Goal: Information Seeking & Learning: Find specific page/section

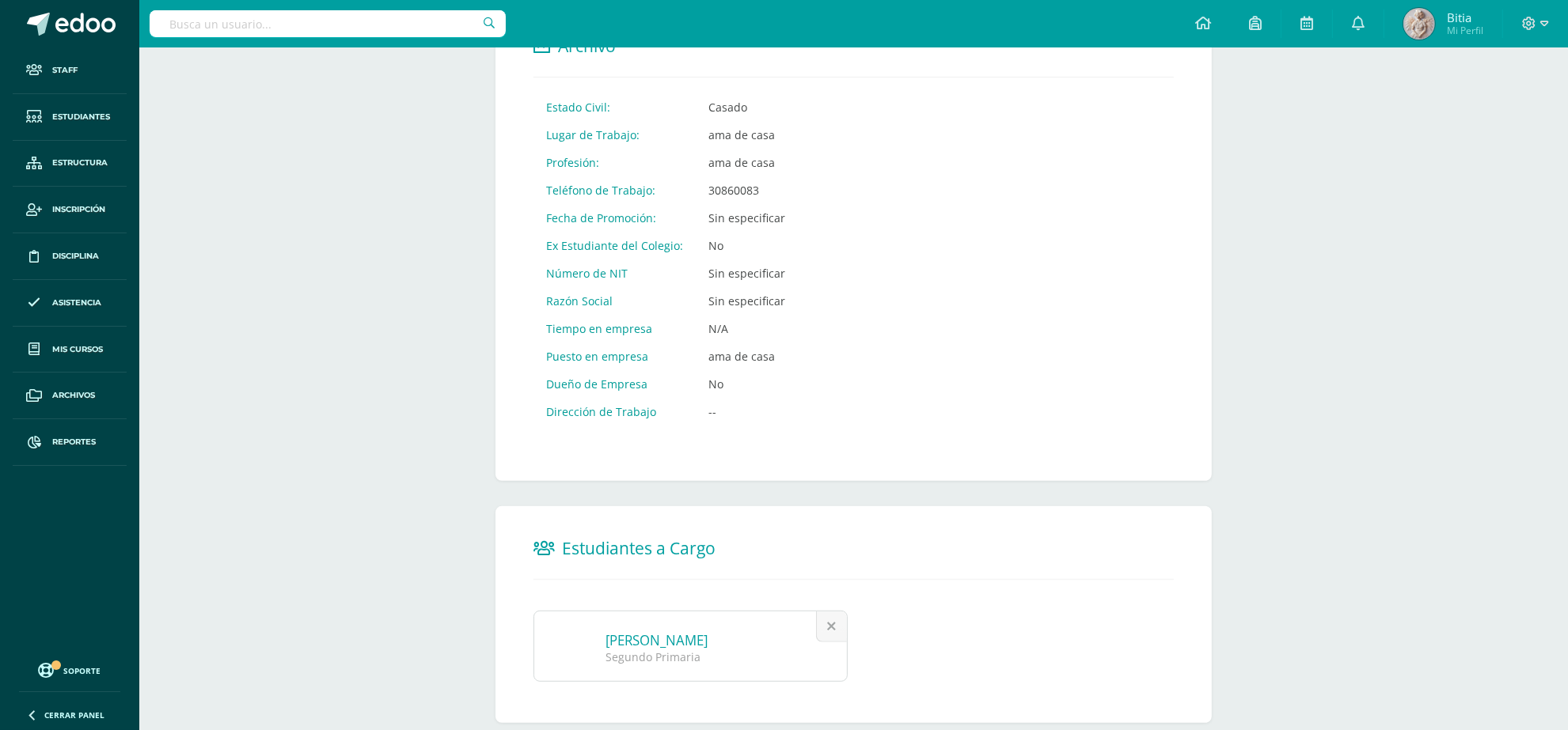
click at [291, 26] on input "text" at bounding box center [327, 23] width 356 height 27
type input "Allison Estrada"
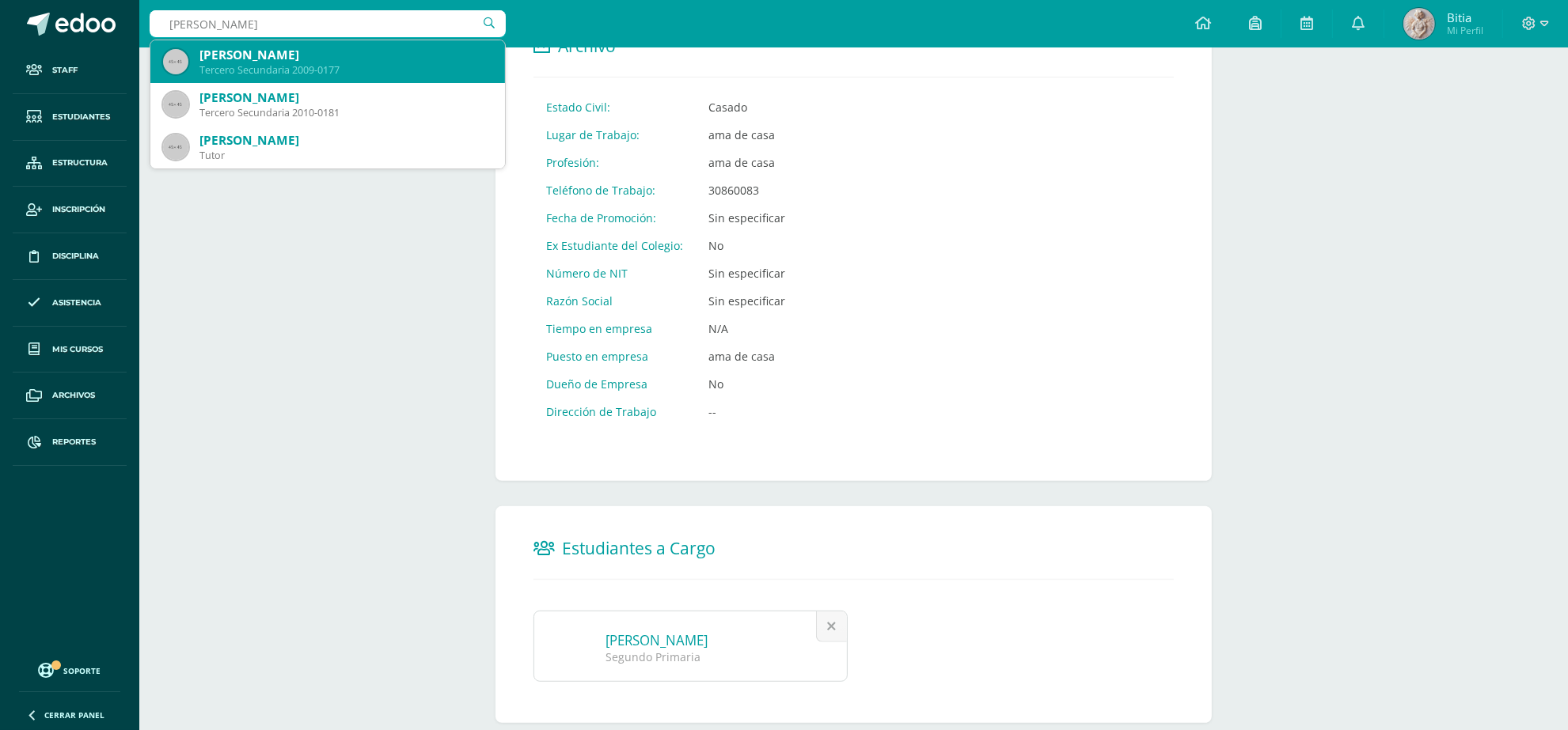
click at [315, 53] on div "Alisson Alejandra Estrada Jau" at bounding box center [345, 55] width 293 height 17
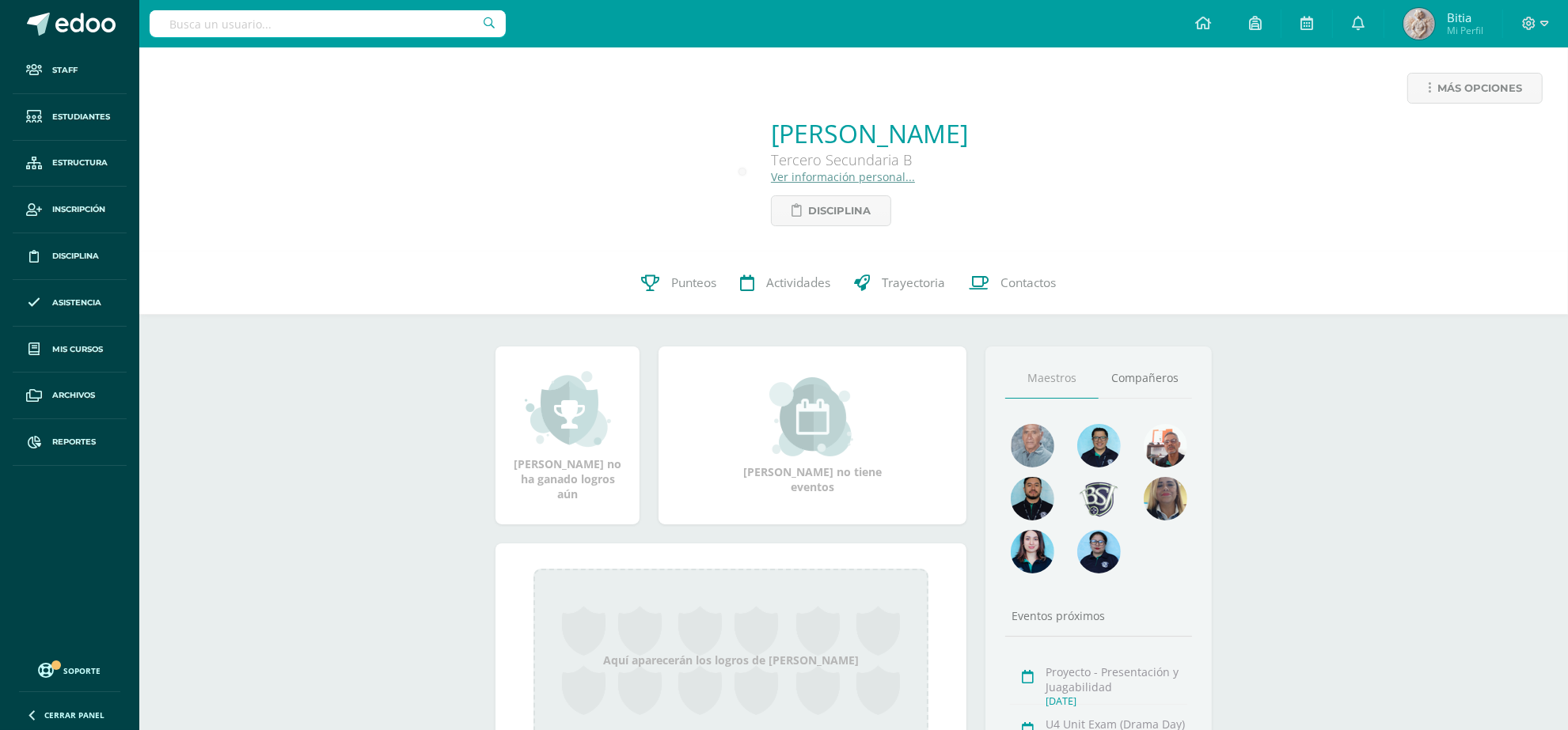
click at [280, 22] on input "text" at bounding box center [327, 23] width 356 height 27
click at [309, 32] on input "text" at bounding box center [327, 23] width 356 height 27
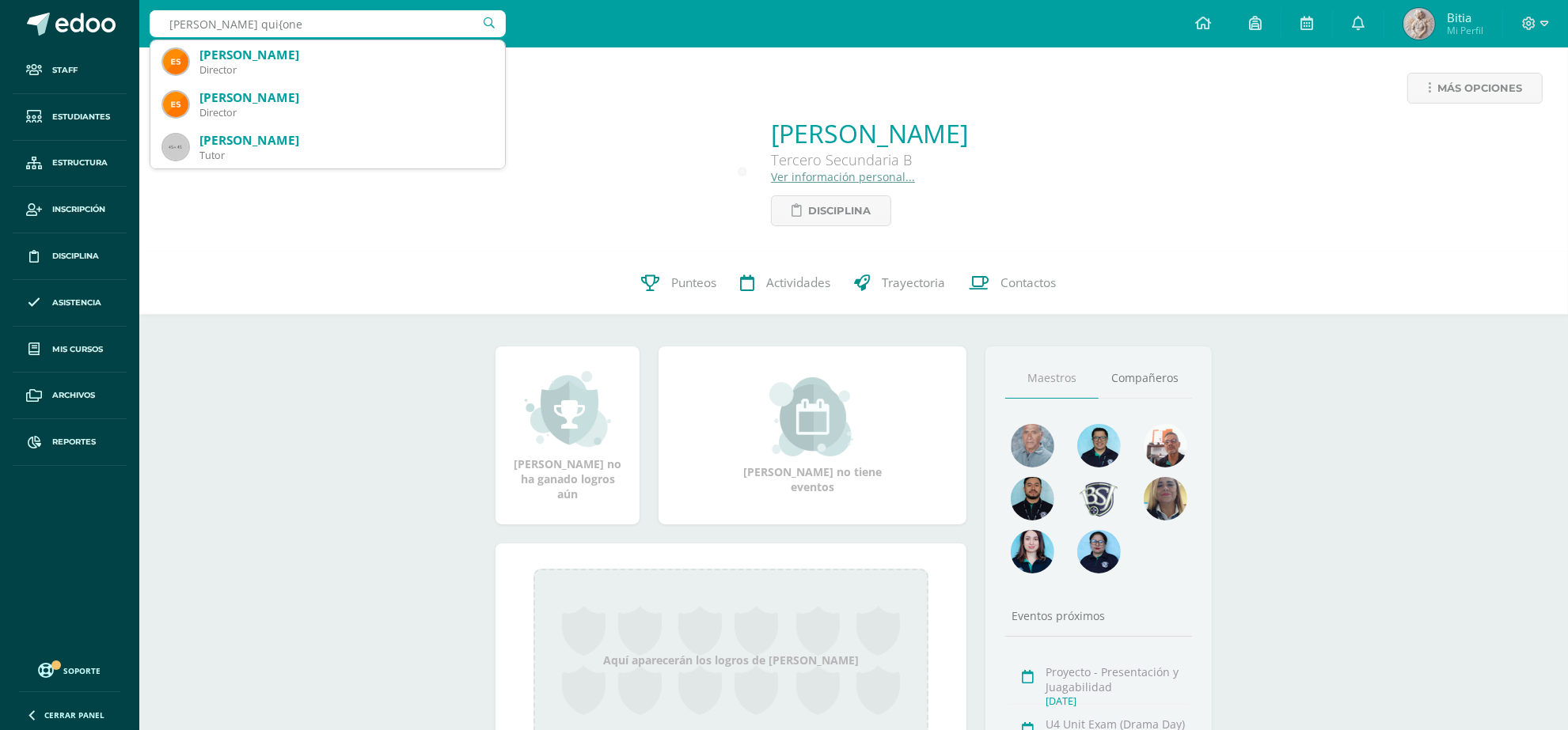
type input "Stephanie qui{onez"
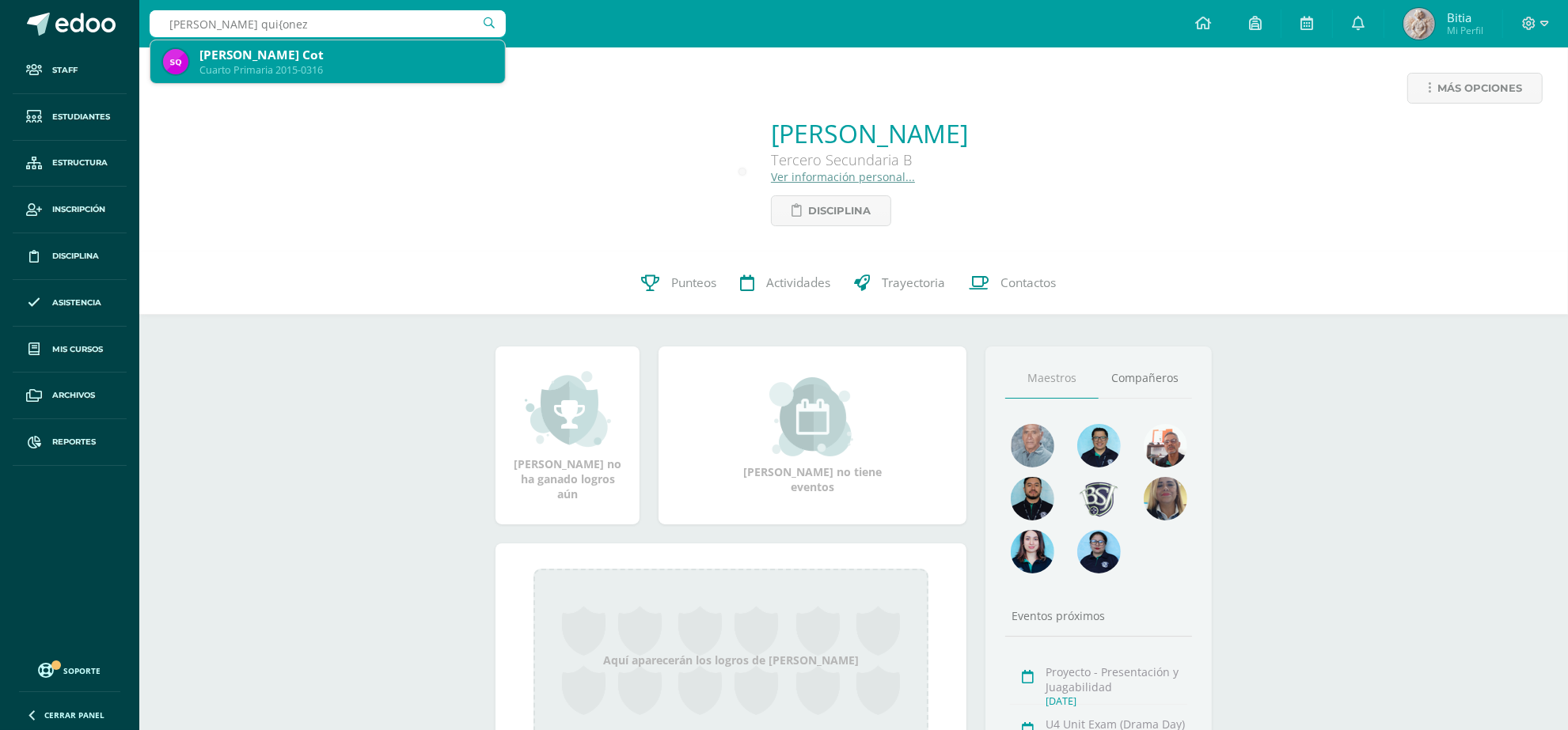
click at [315, 69] on div "Cuarto Primaria 2015-0316" at bounding box center [345, 70] width 293 height 14
click at [315, 69] on div "Más opciones Alisson Alejandra Estrada Jau Tercero Secundaria B Ver información…" at bounding box center [853, 150] width 1429 height 204
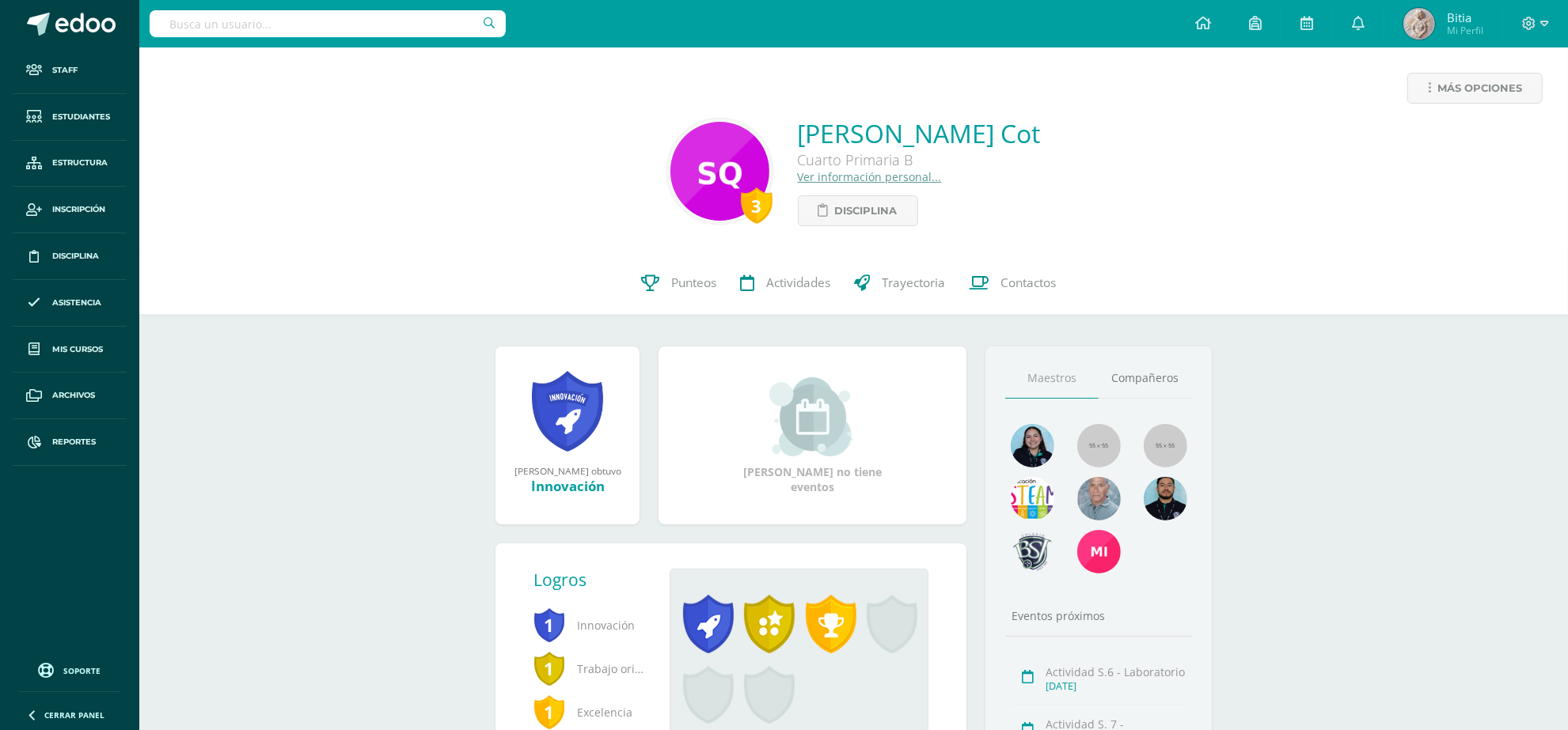
click at [840, 178] on link "Ver información personal..." at bounding box center [869, 177] width 144 height 15
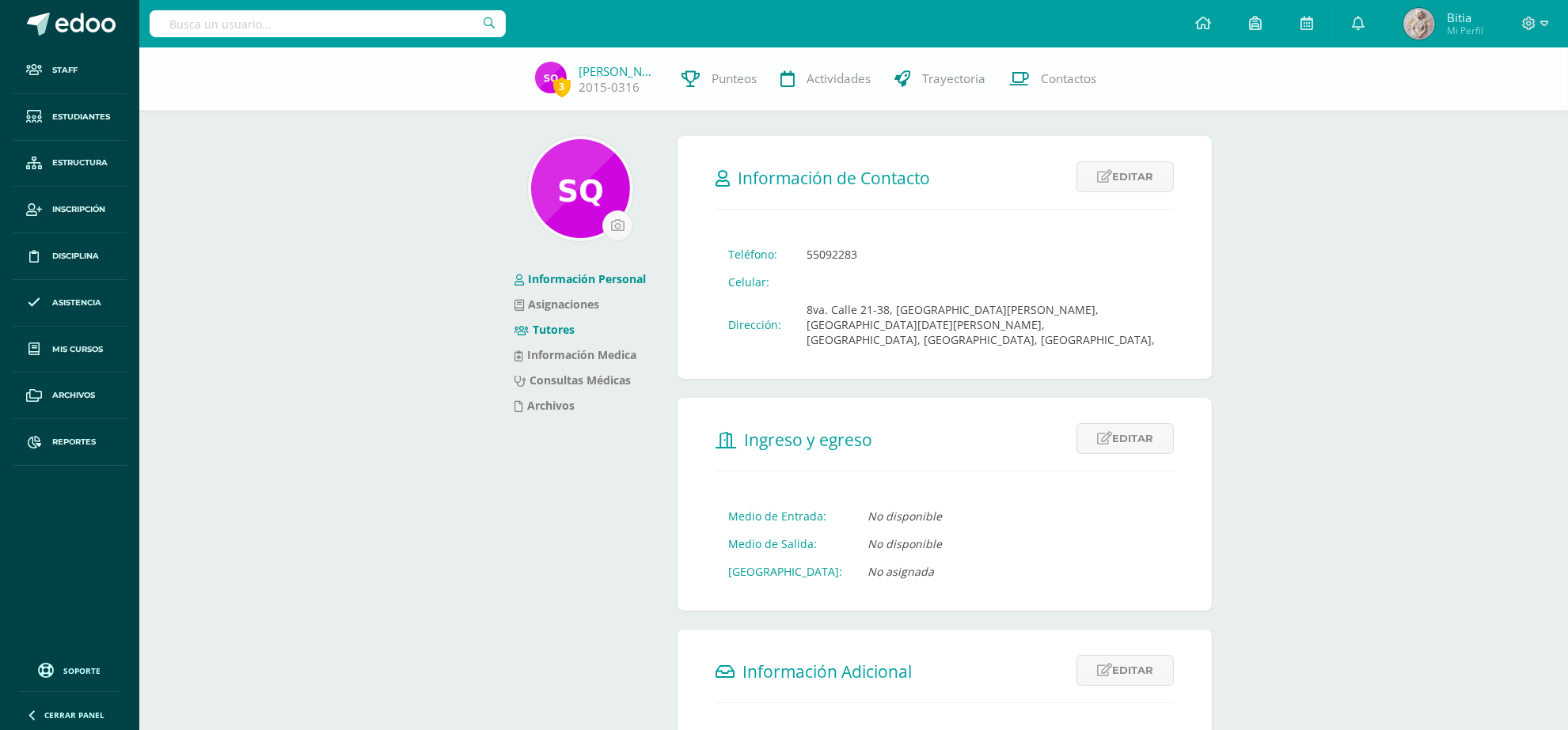
click at [548, 326] on link "Tutores" at bounding box center [545, 329] width 61 height 15
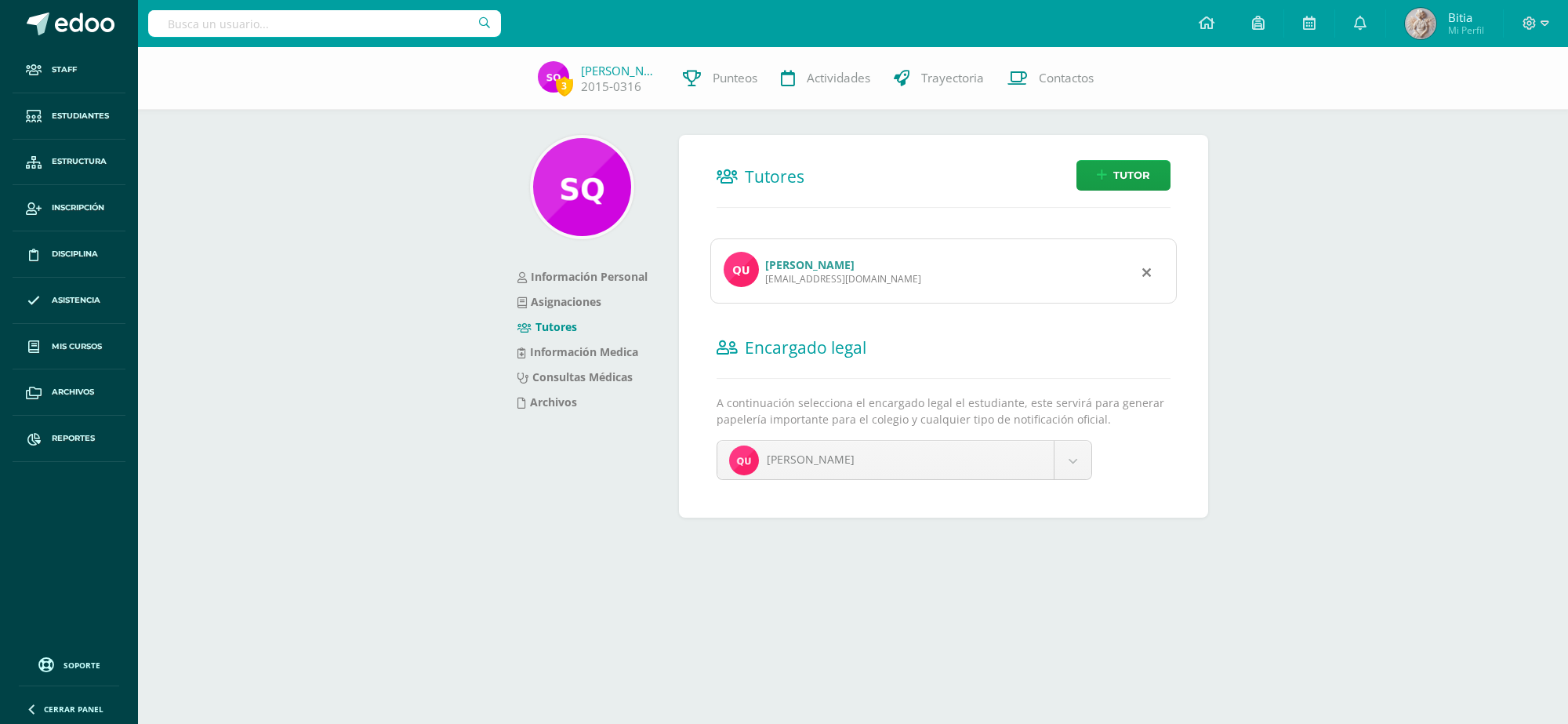
click at [828, 268] on link "[PERSON_NAME]" at bounding box center [810, 265] width 89 height 15
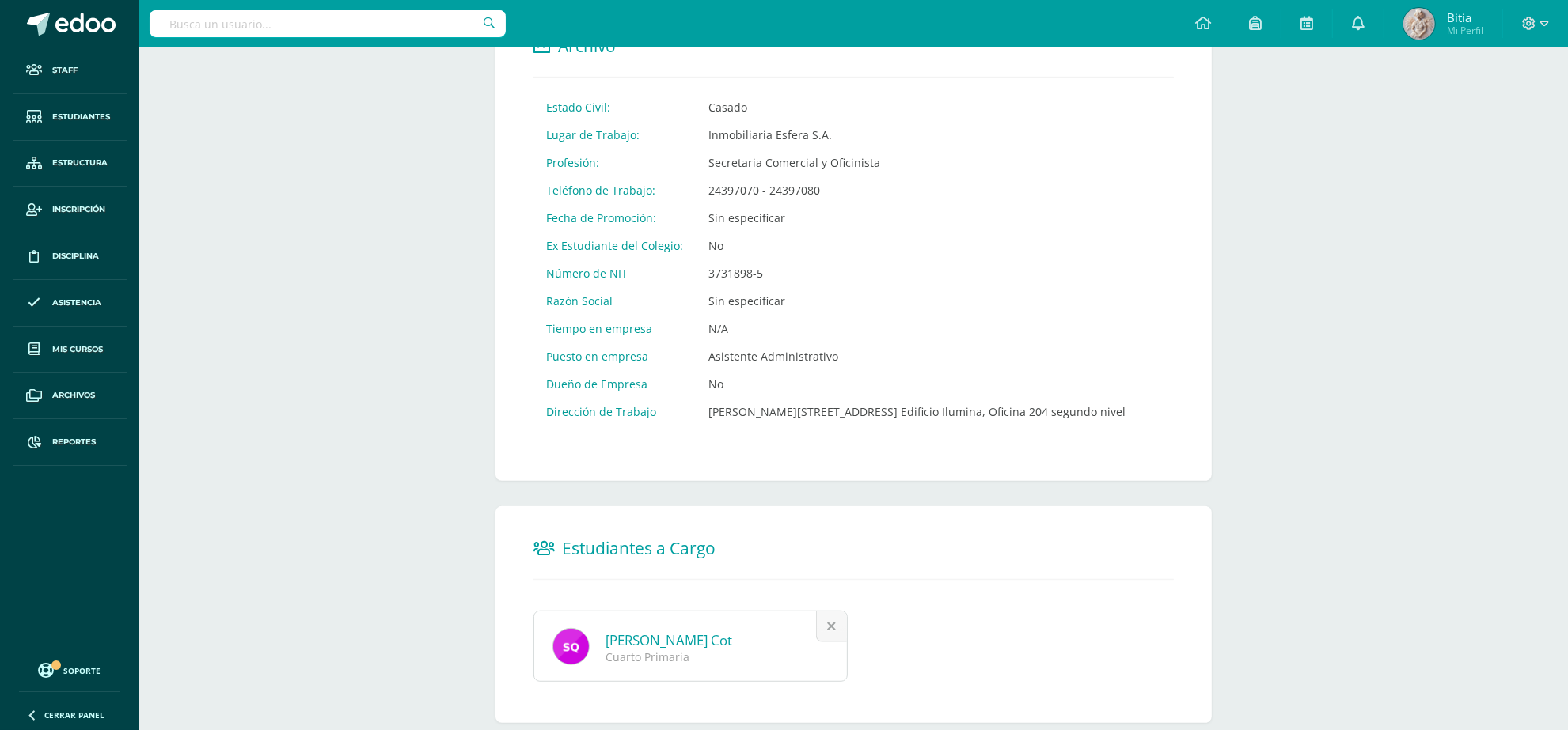
scroll to position [780, 0]
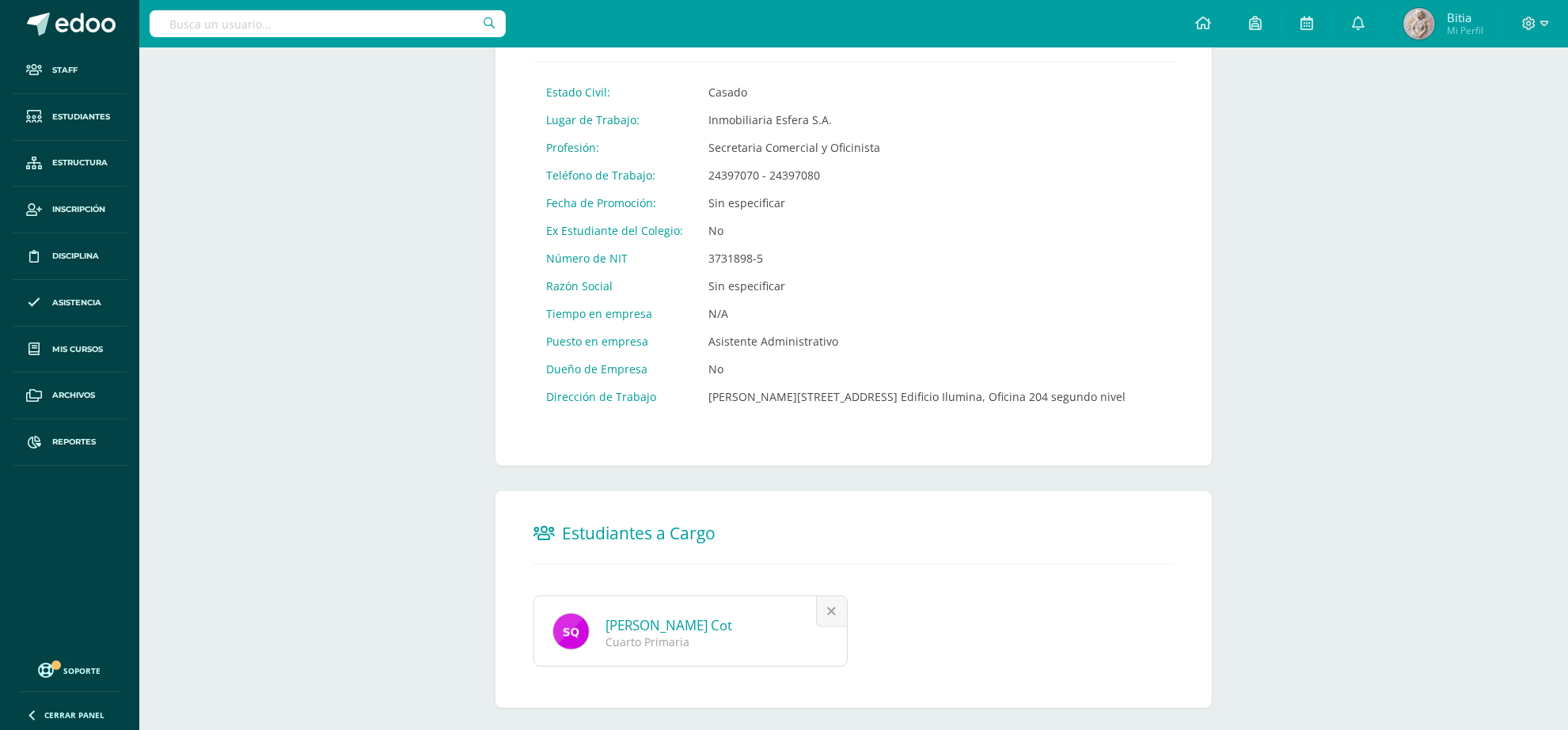
click at [293, 20] on input "text" at bounding box center [327, 23] width 356 height 27
type input "jose herrera"
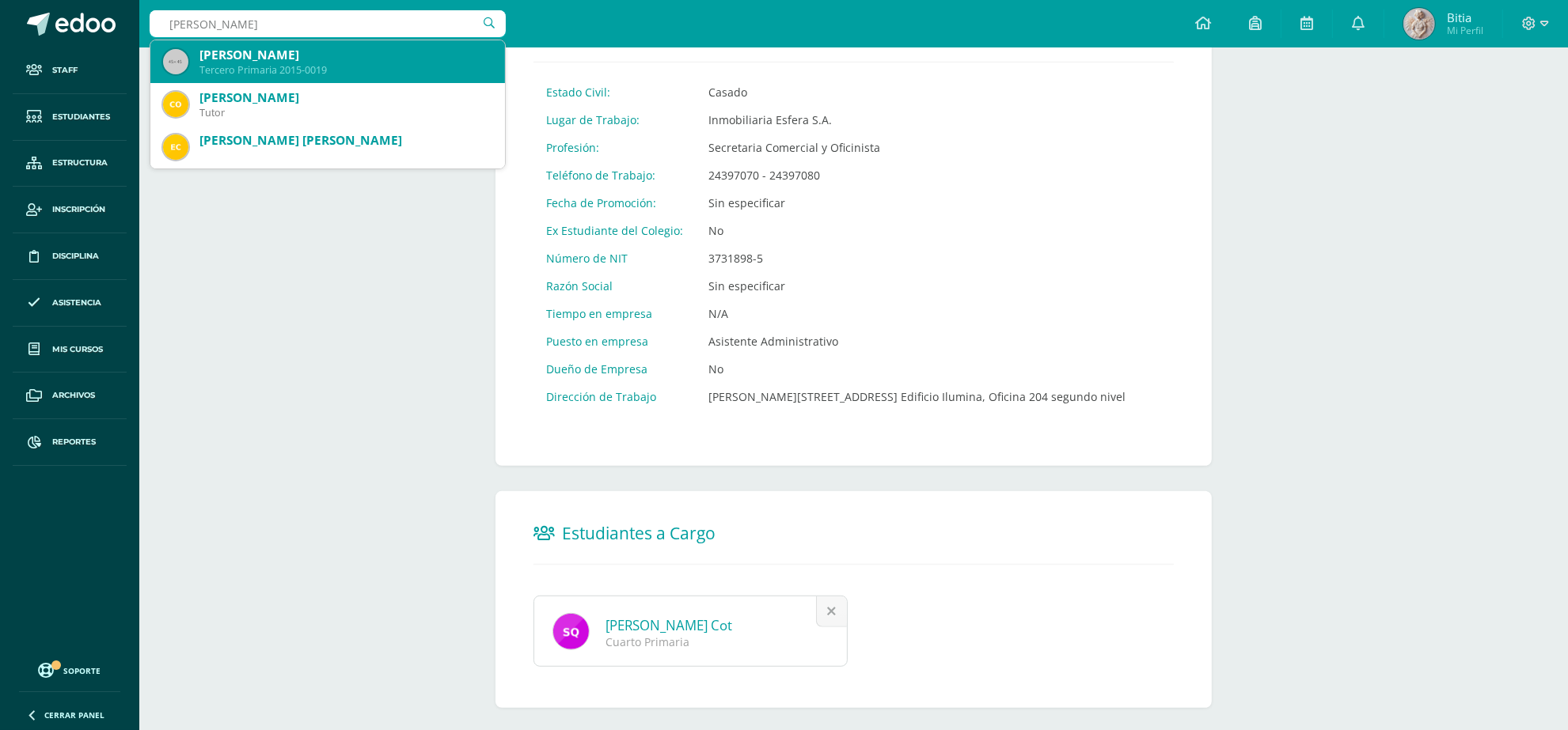
click at [281, 68] on div "Tercero Primaria 2015-0019" at bounding box center [345, 70] width 293 height 14
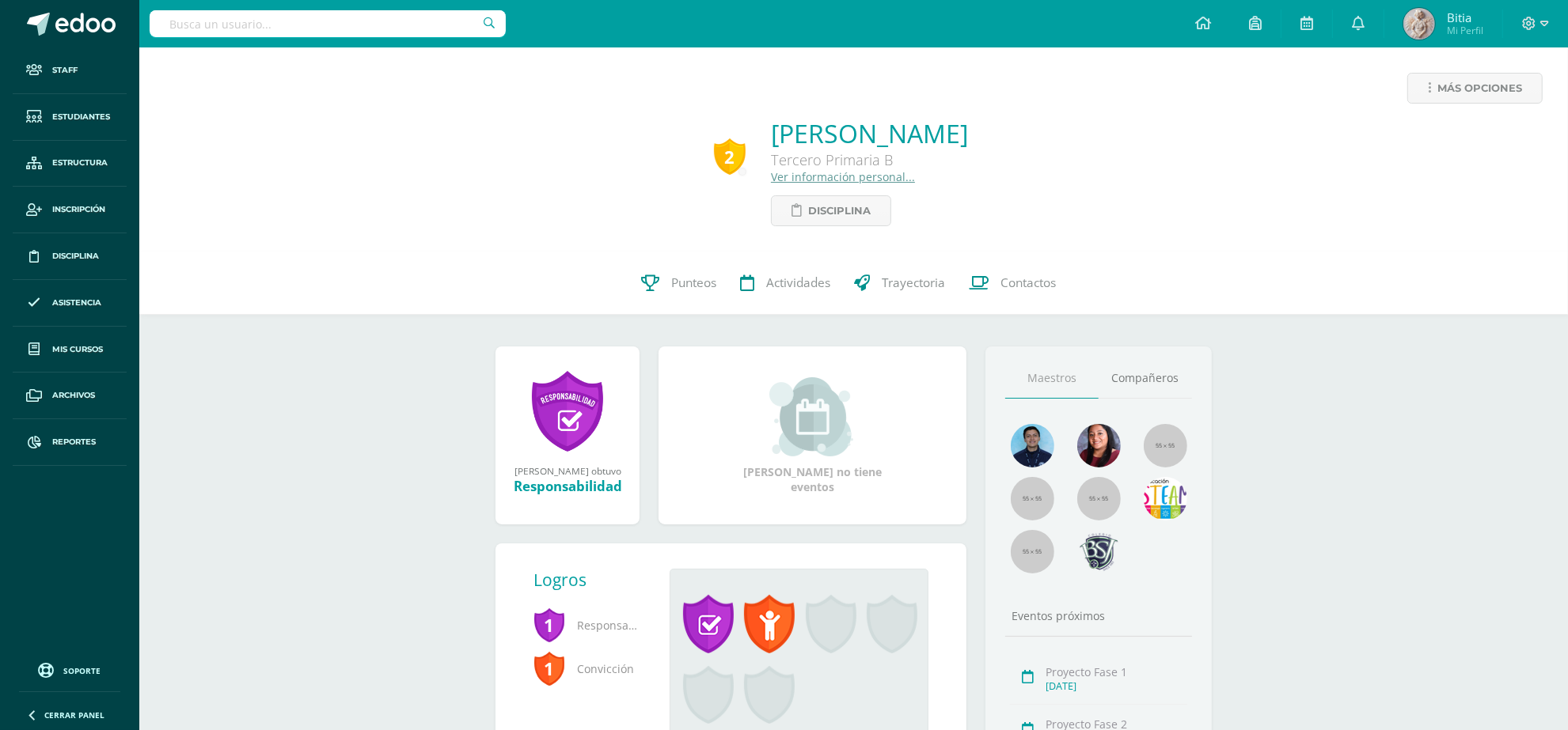
click at [834, 175] on link "Ver información personal..." at bounding box center [843, 177] width 144 height 15
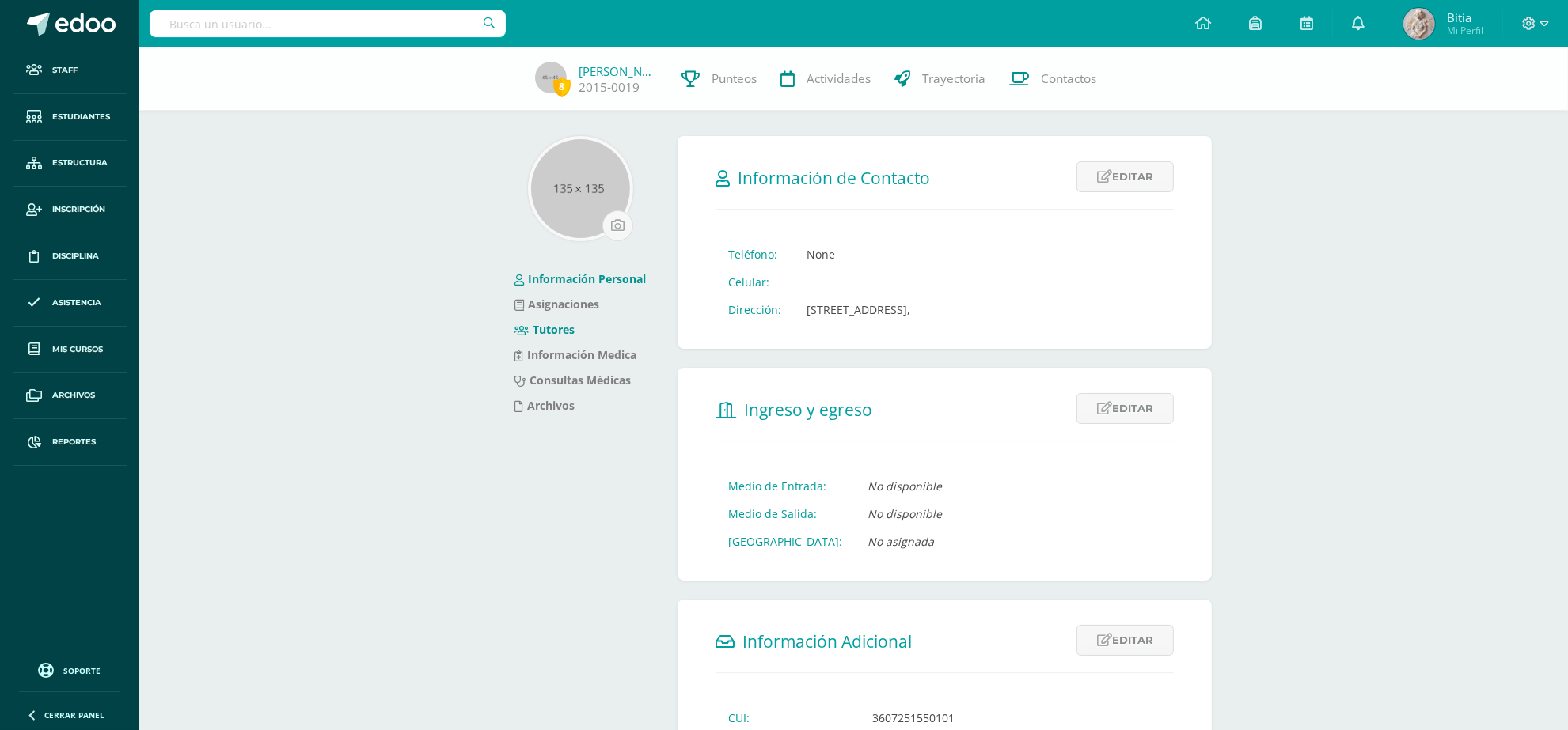
click at [566, 334] on li "Tutores" at bounding box center [581, 330] width 131 height 26
click at [557, 333] on link "Tutores" at bounding box center [545, 329] width 61 height 15
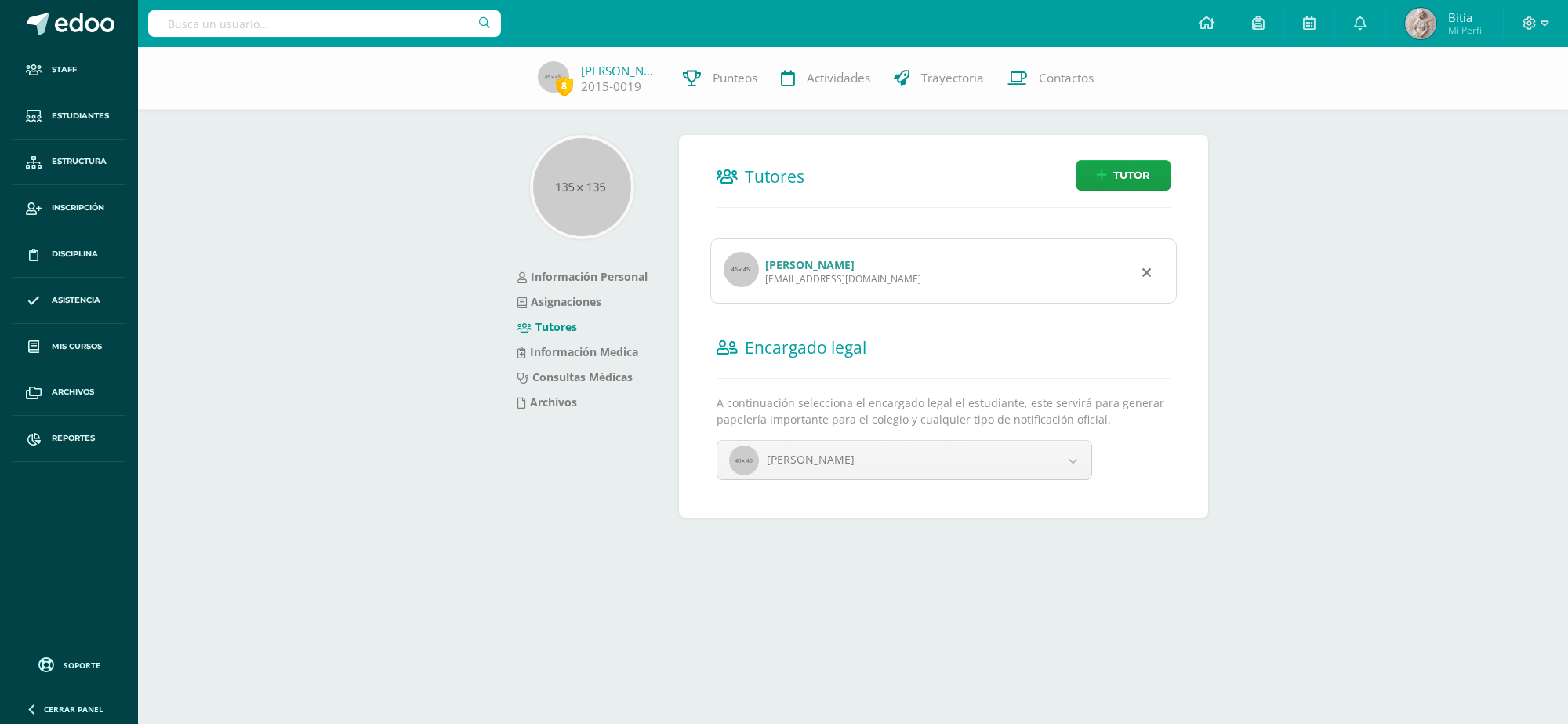
click at [800, 271] on link "[PERSON_NAME]" at bounding box center [810, 265] width 89 height 15
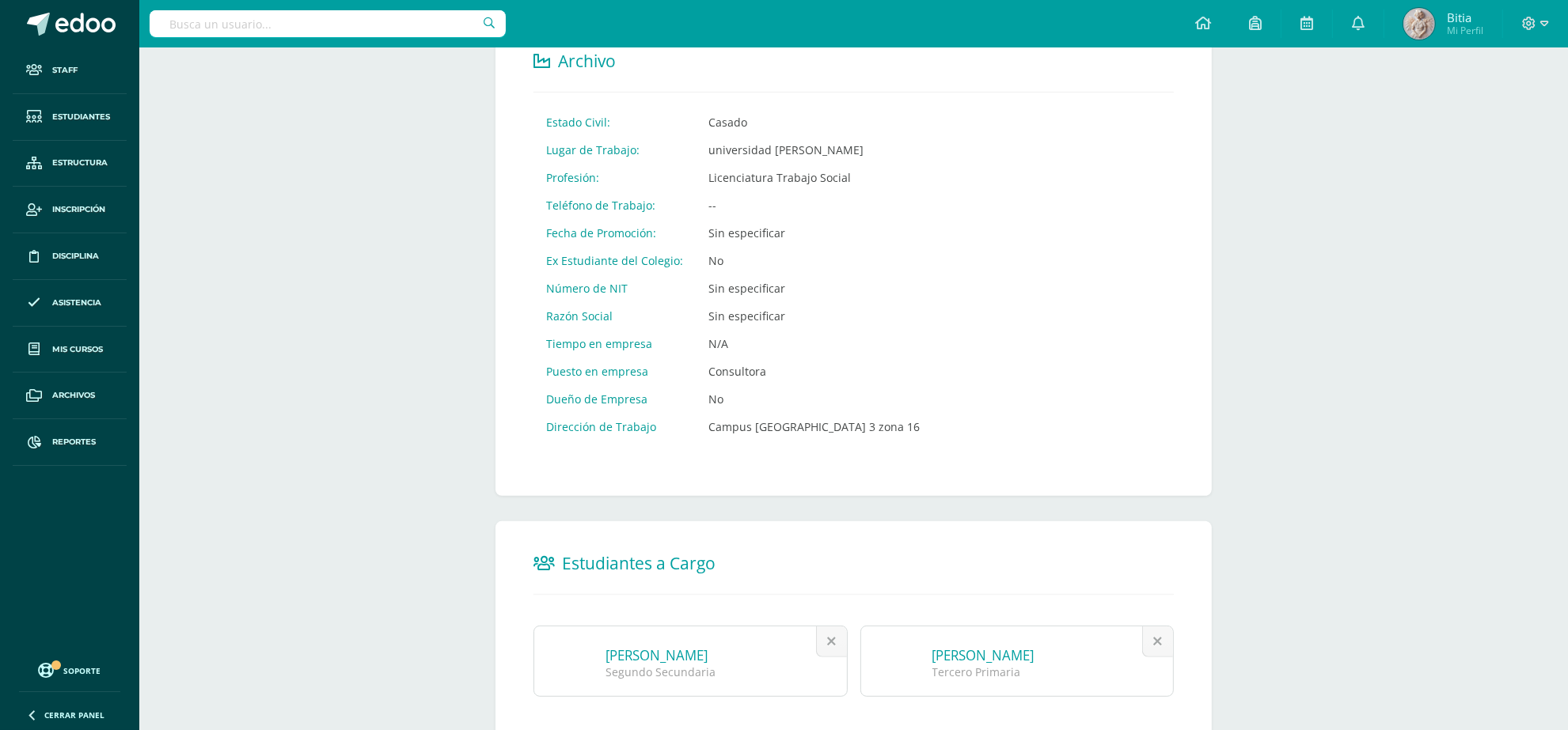
scroll to position [749, 0]
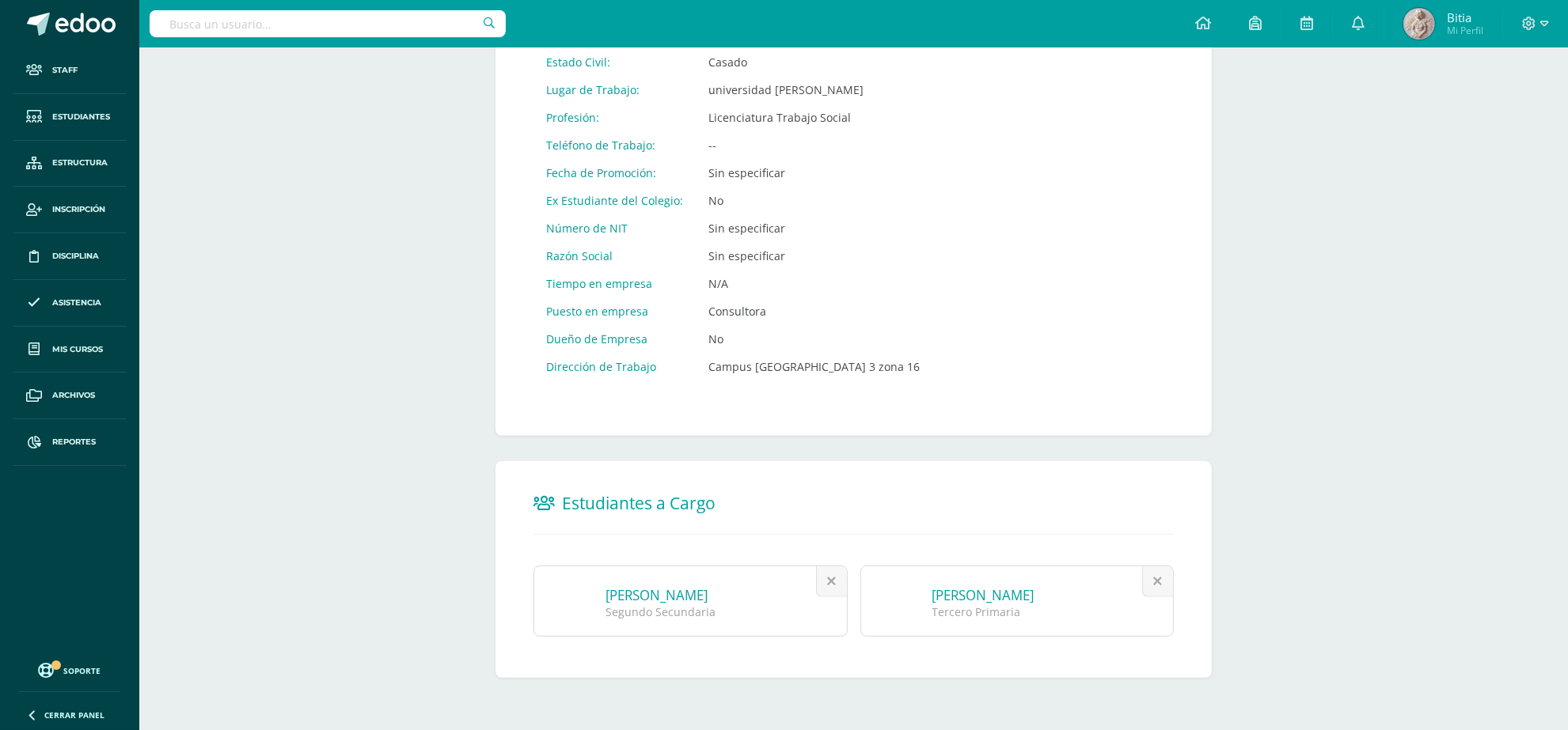
click at [291, 25] on input "text" at bounding box center [327, 23] width 356 height 27
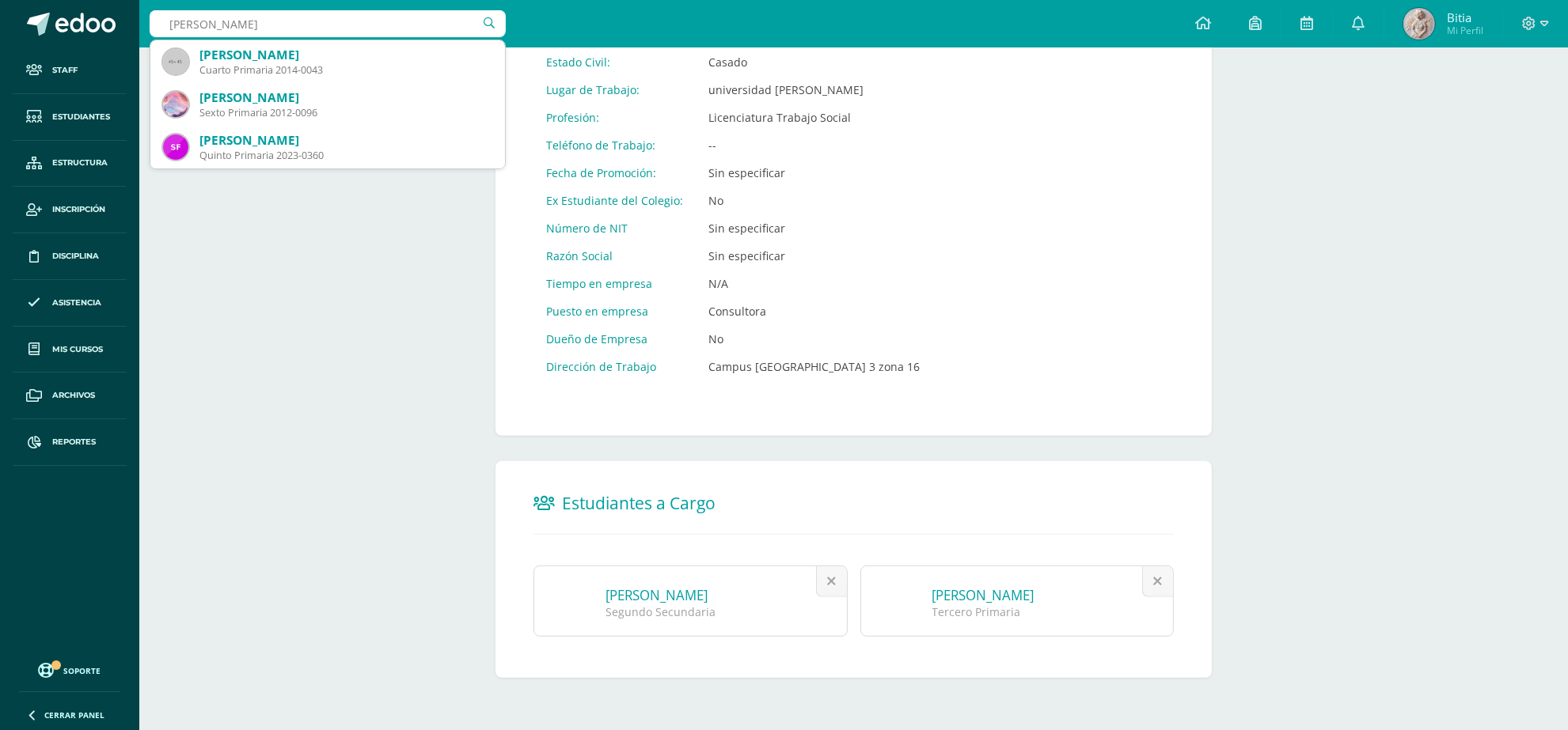
type input "ximena solorzano"
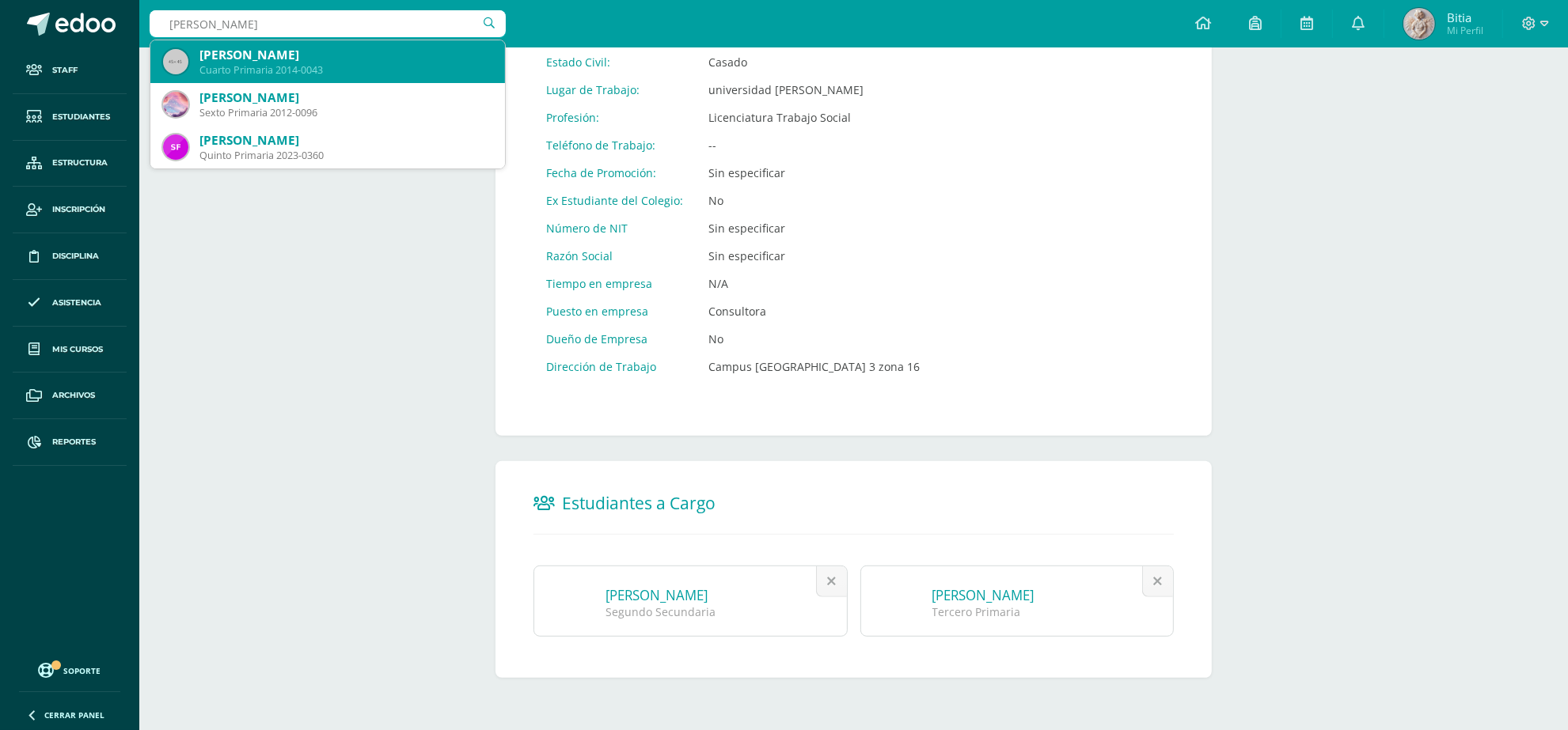
click at [303, 67] on div "Cuarto Primaria 2014-0043" at bounding box center [345, 70] width 293 height 14
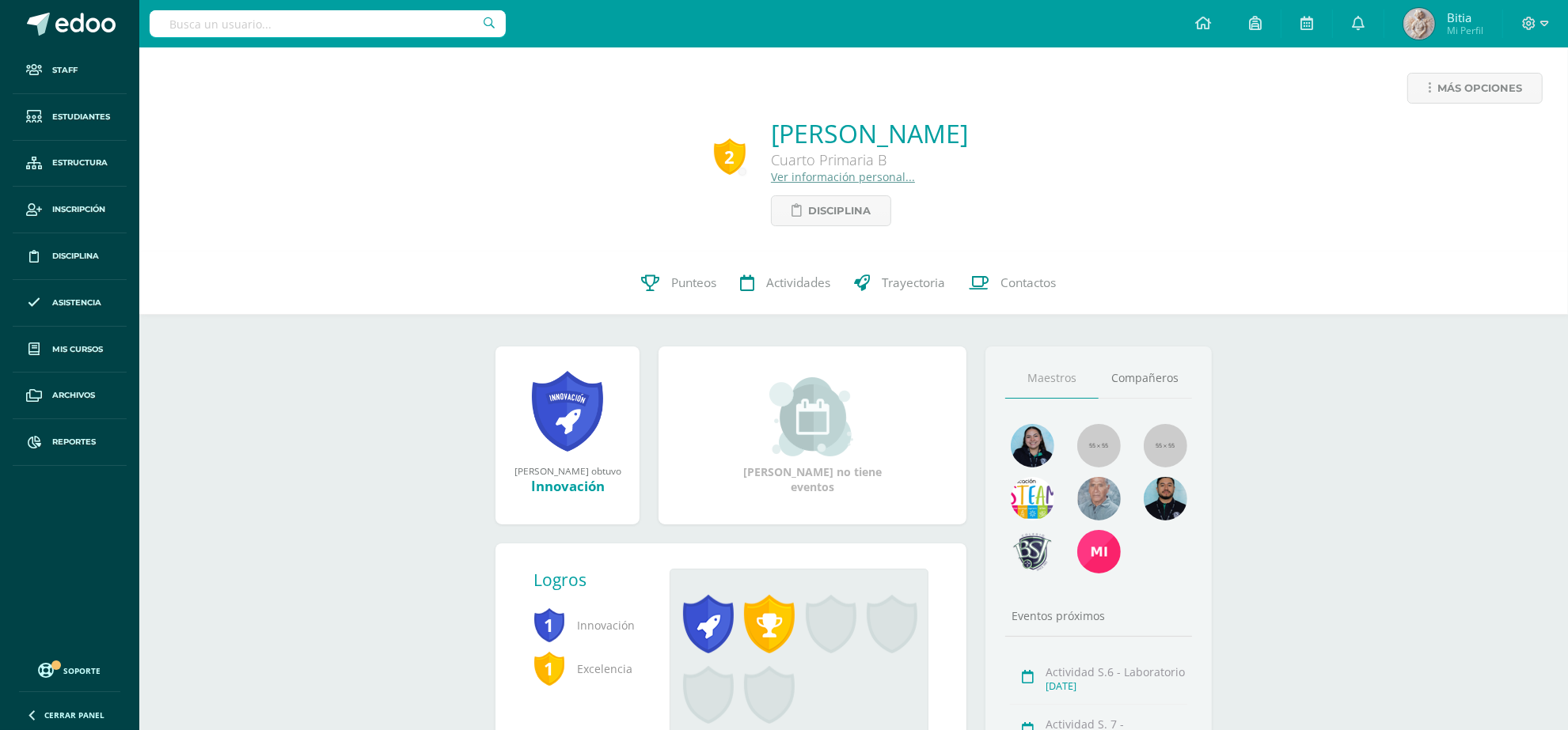
click at [771, 177] on link "Ver información personal..." at bounding box center [843, 177] width 144 height 15
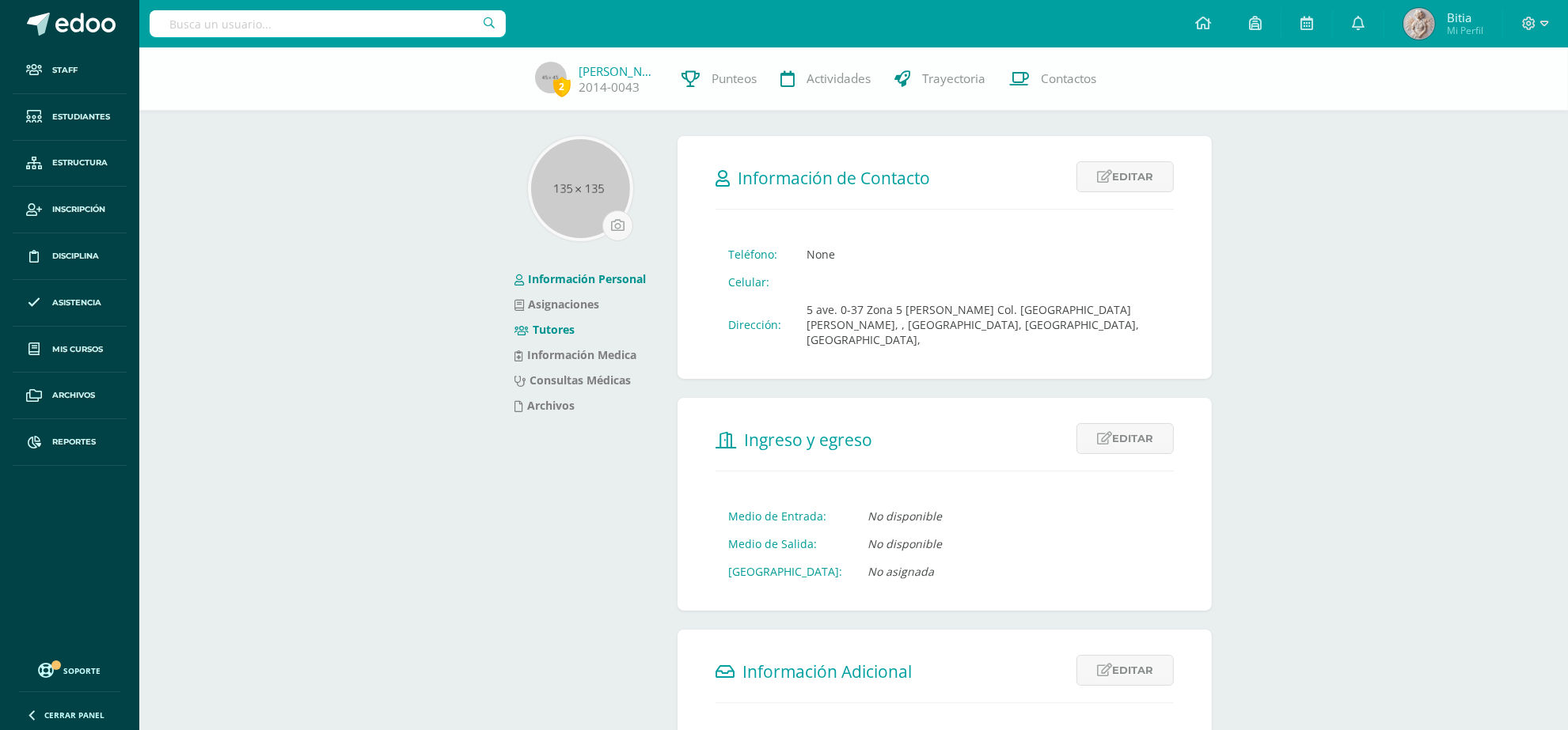
click at [560, 328] on link "Tutores" at bounding box center [545, 329] width 61 height 15
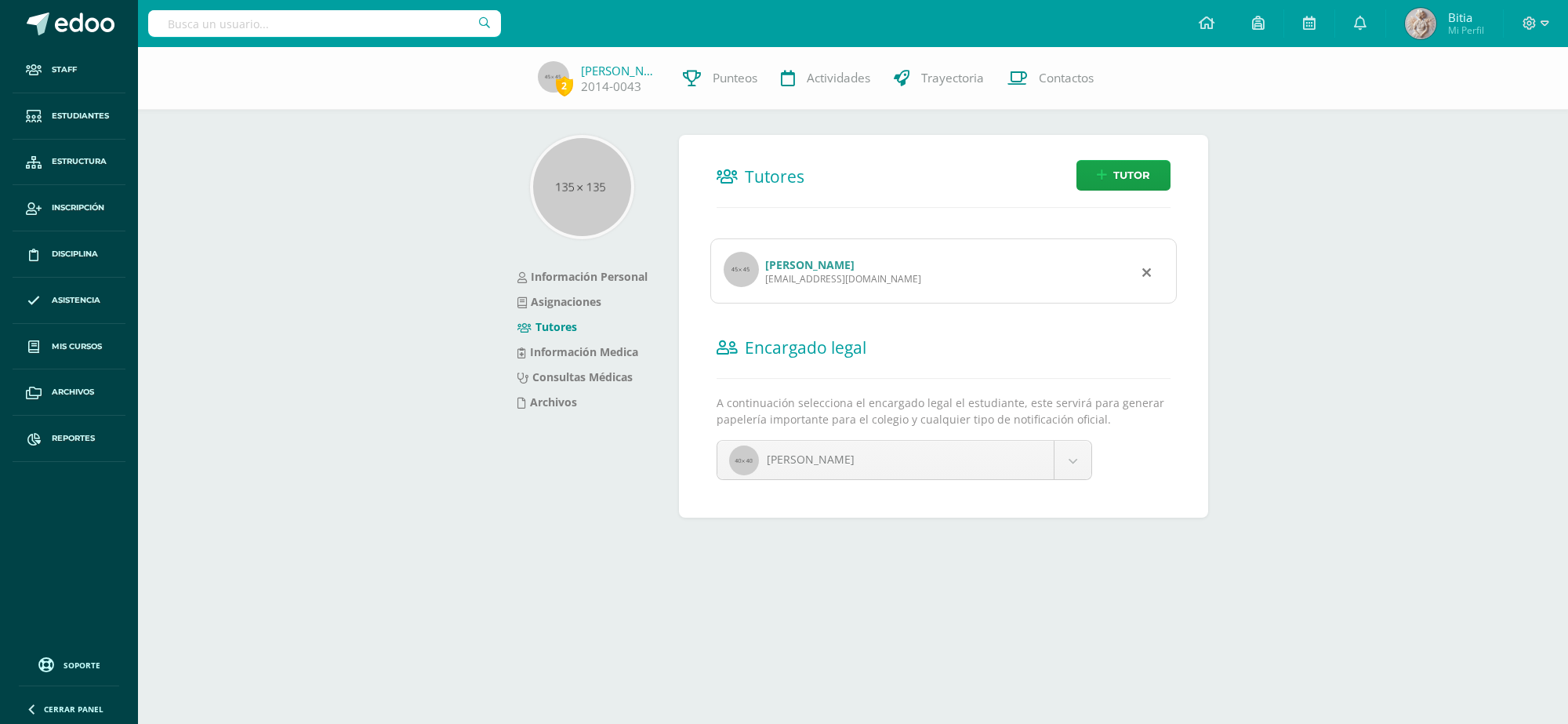
click at [800, 261] on link "[PERSON_NAME]" at bounding box center [810, 265] width 89 height 15
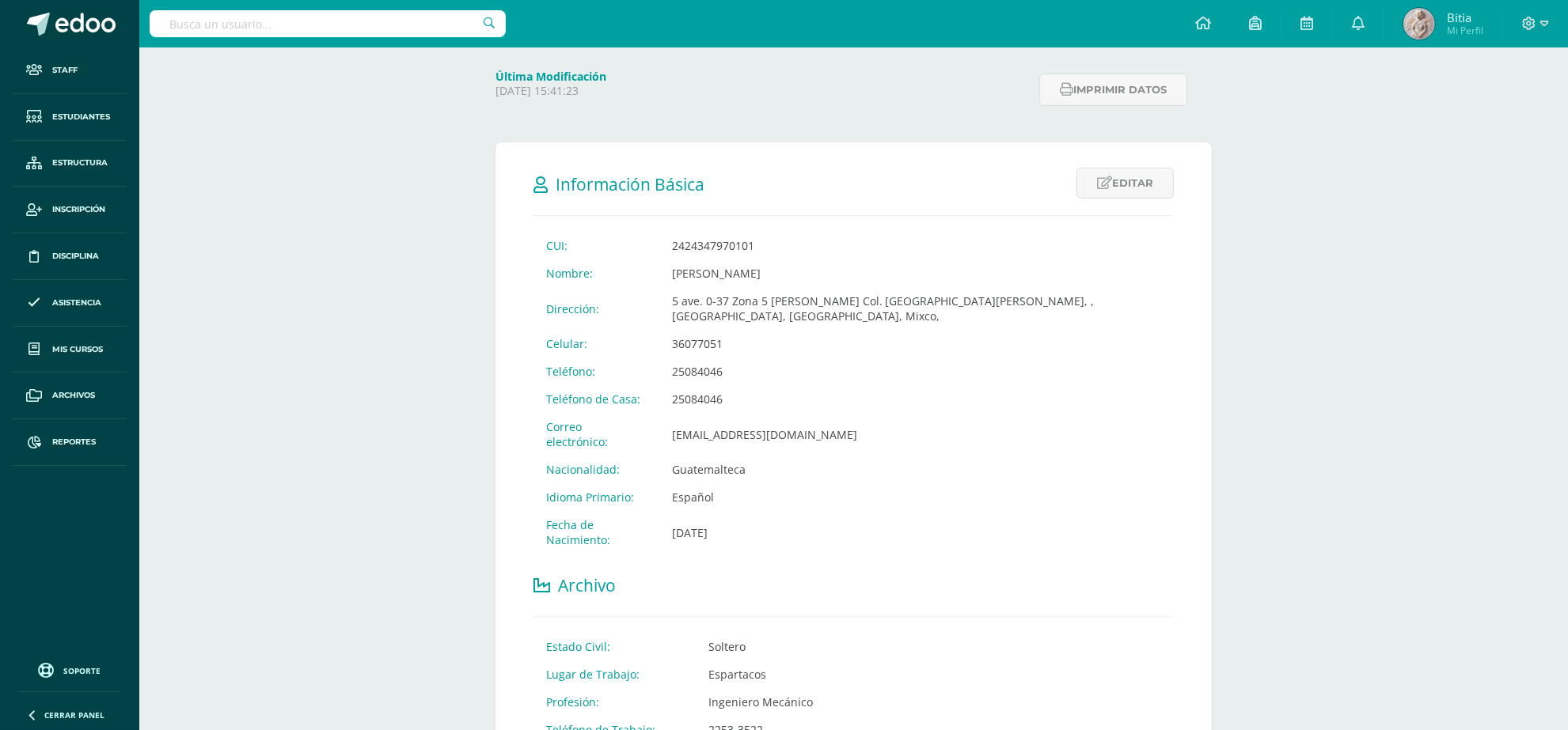
scroll to position [197, 0]
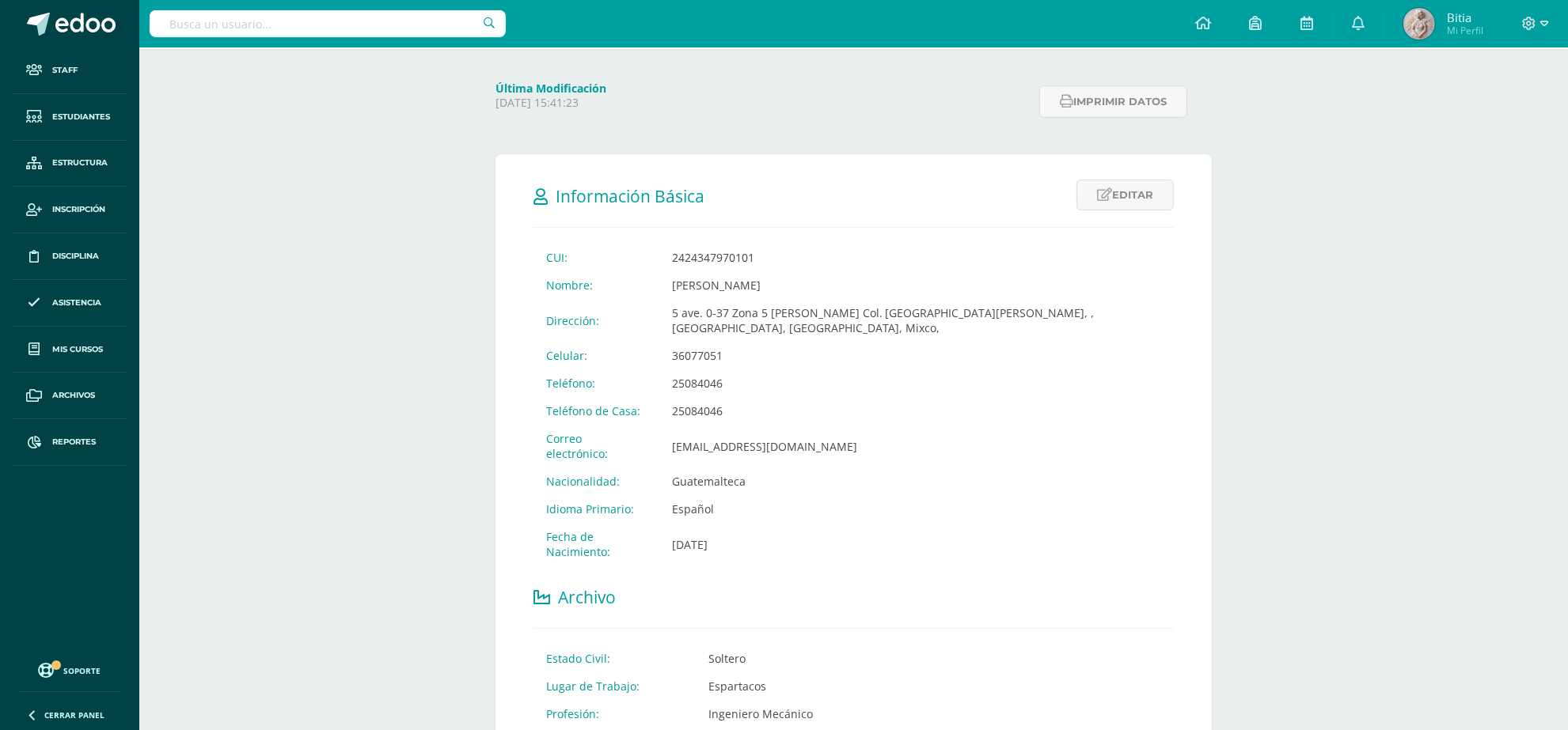
click at [310, 41] on div at bounding box center [327, 24] width 356 height 48
click at [281, 20] on input "text" at bounding box center [327, 23] width 356 height 27
type input "Ximena solorzano"
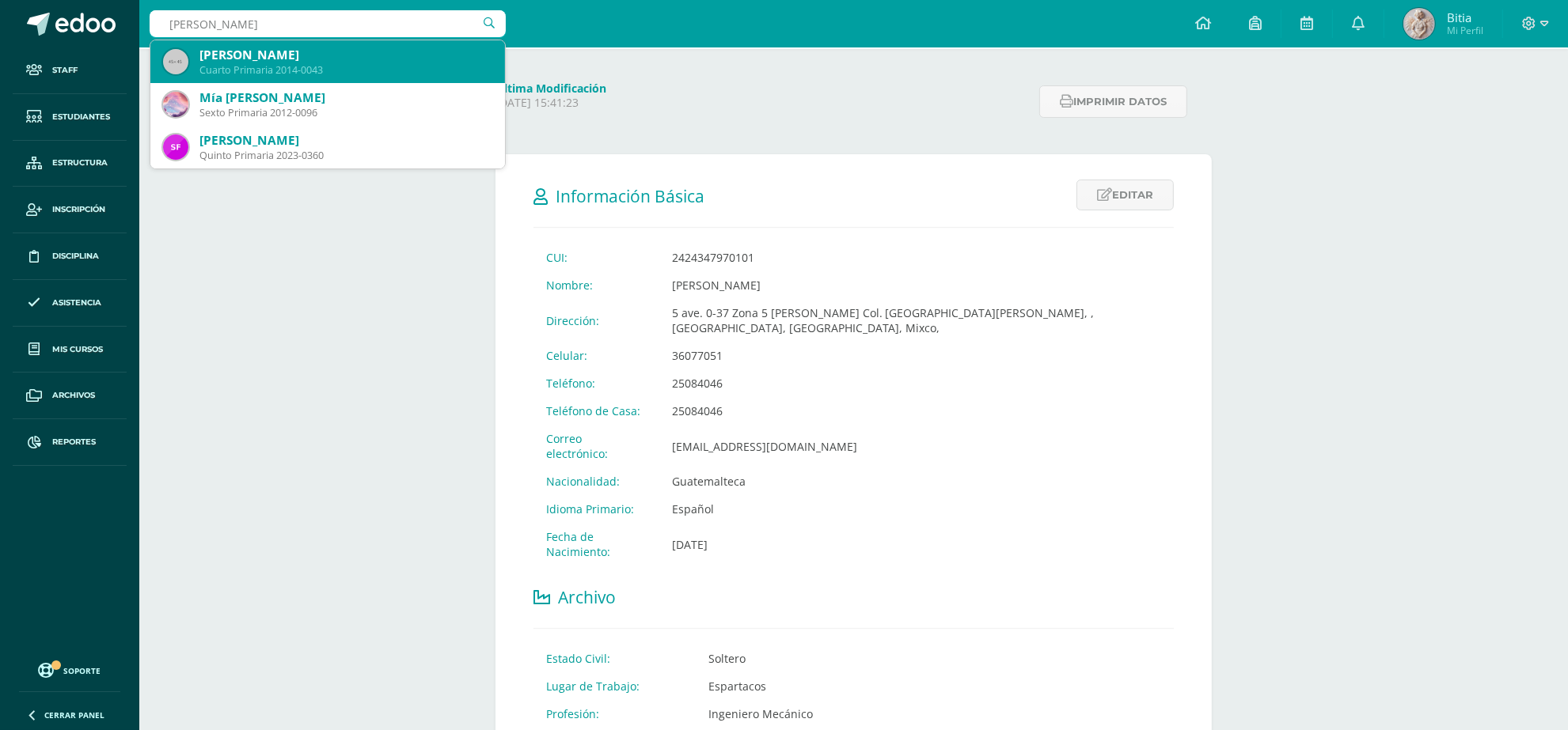
click at [299, 65] on div "Cuarto Primaria 2014-0043" at bounding box center [345, 70] width 293 height 14
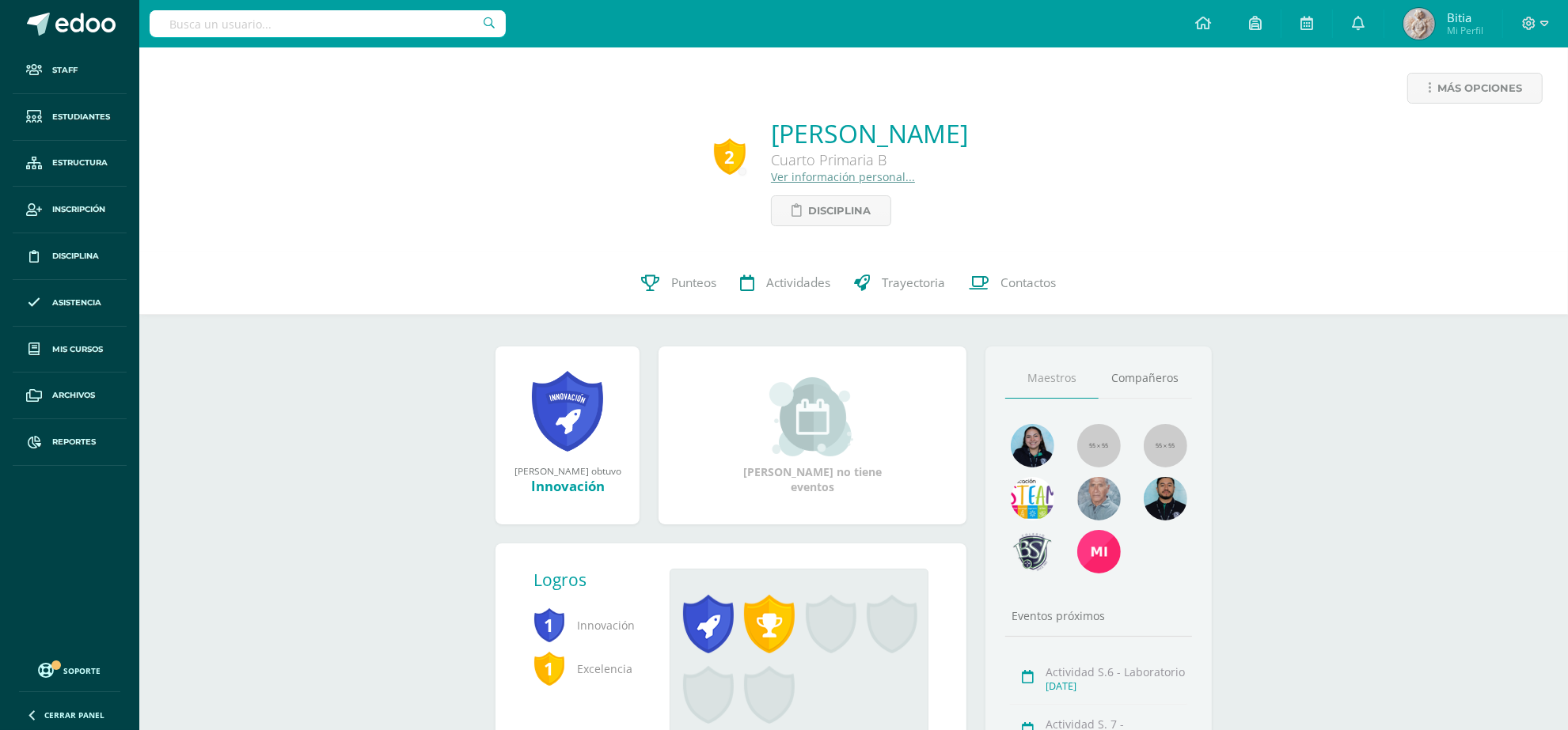
click at [328, 34] on input "text" at bounding box center [327, 23] width 356 height 27
click at [851, 179] on link "Ver información personal..." at bounding box center [843, 177] width 144 height 15
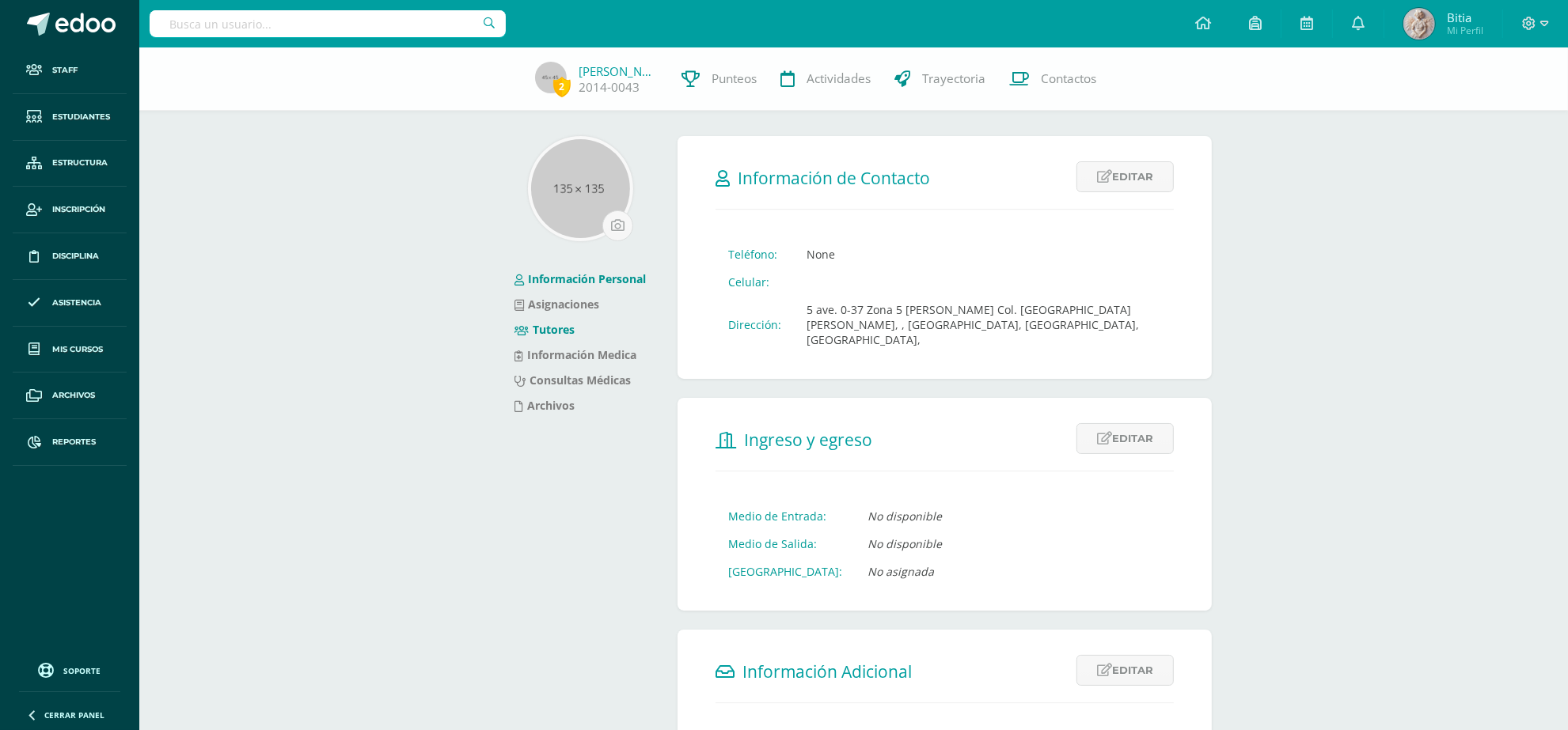
click at [556, 326] on link "Tutores" at bounding box center [545, 329] width 61 height 15
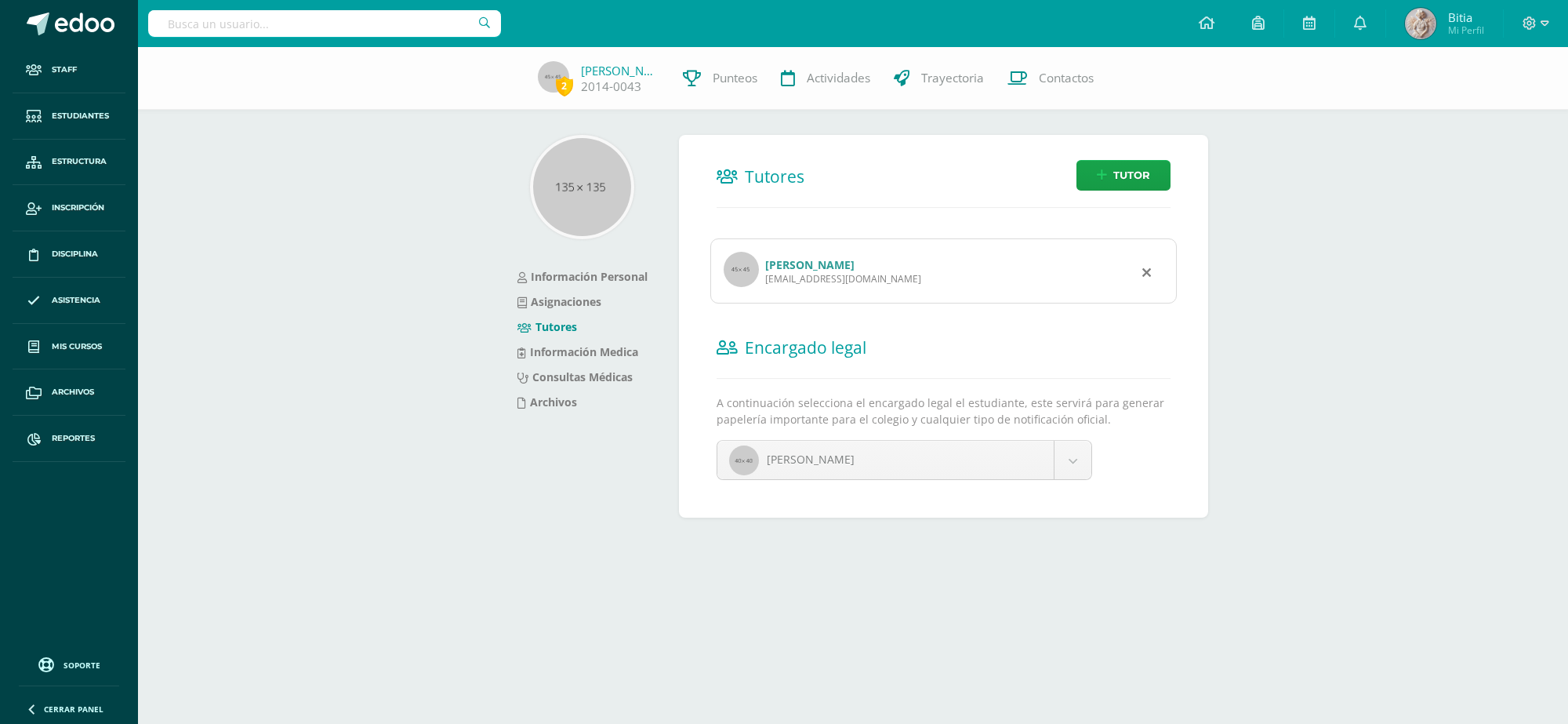
click at [828, 270] on link "Ennio Solorzano Santizo" at bounding box center [810, 265] width 89 height 15
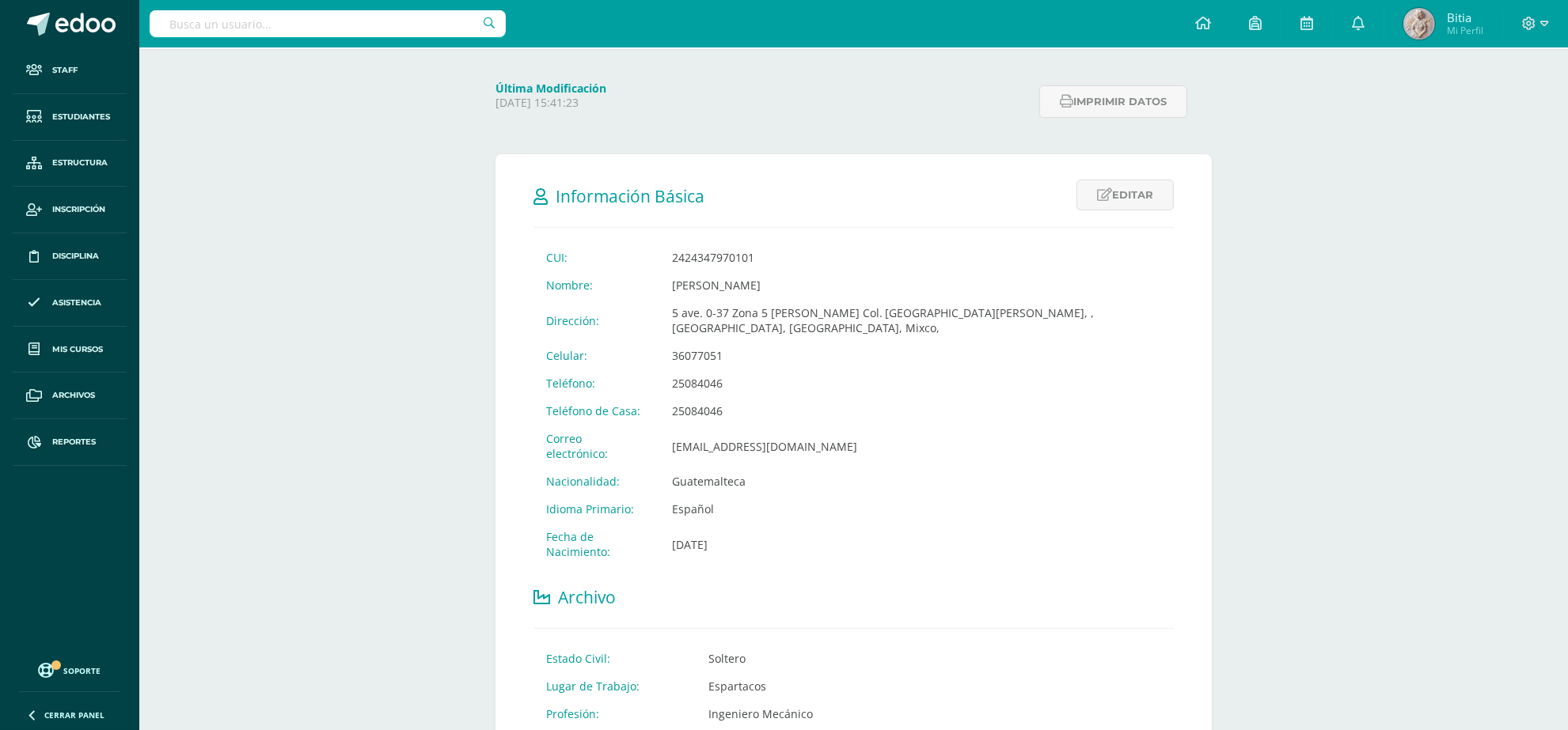
click at [321, 26] on input "text" at bounding box center [327, 23] width 356 height 27
type input "Mia Belen"
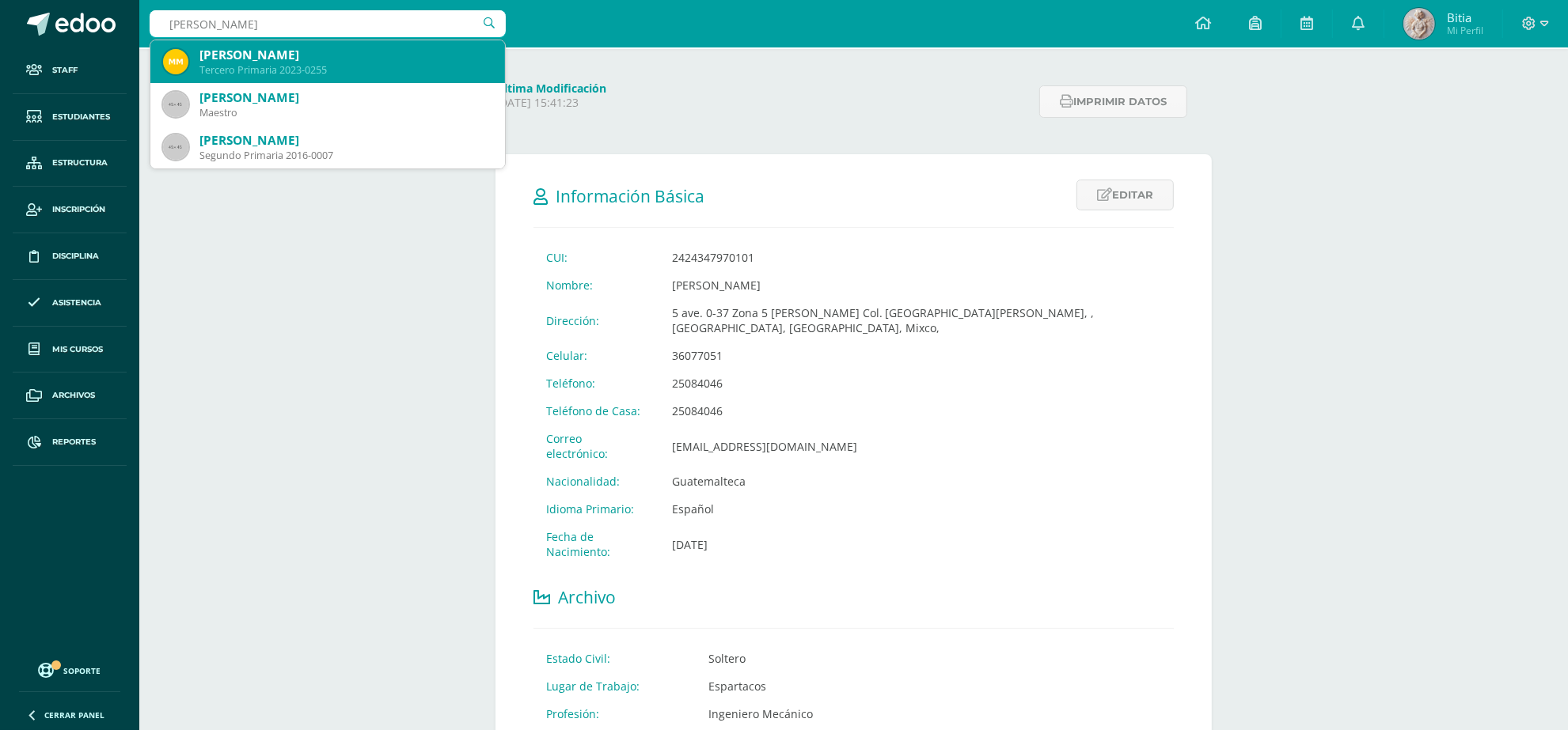
click at [303, 57] on div "Mia Belen Marroquín Arango" at bounding box center [345, 55] width 293 height 17
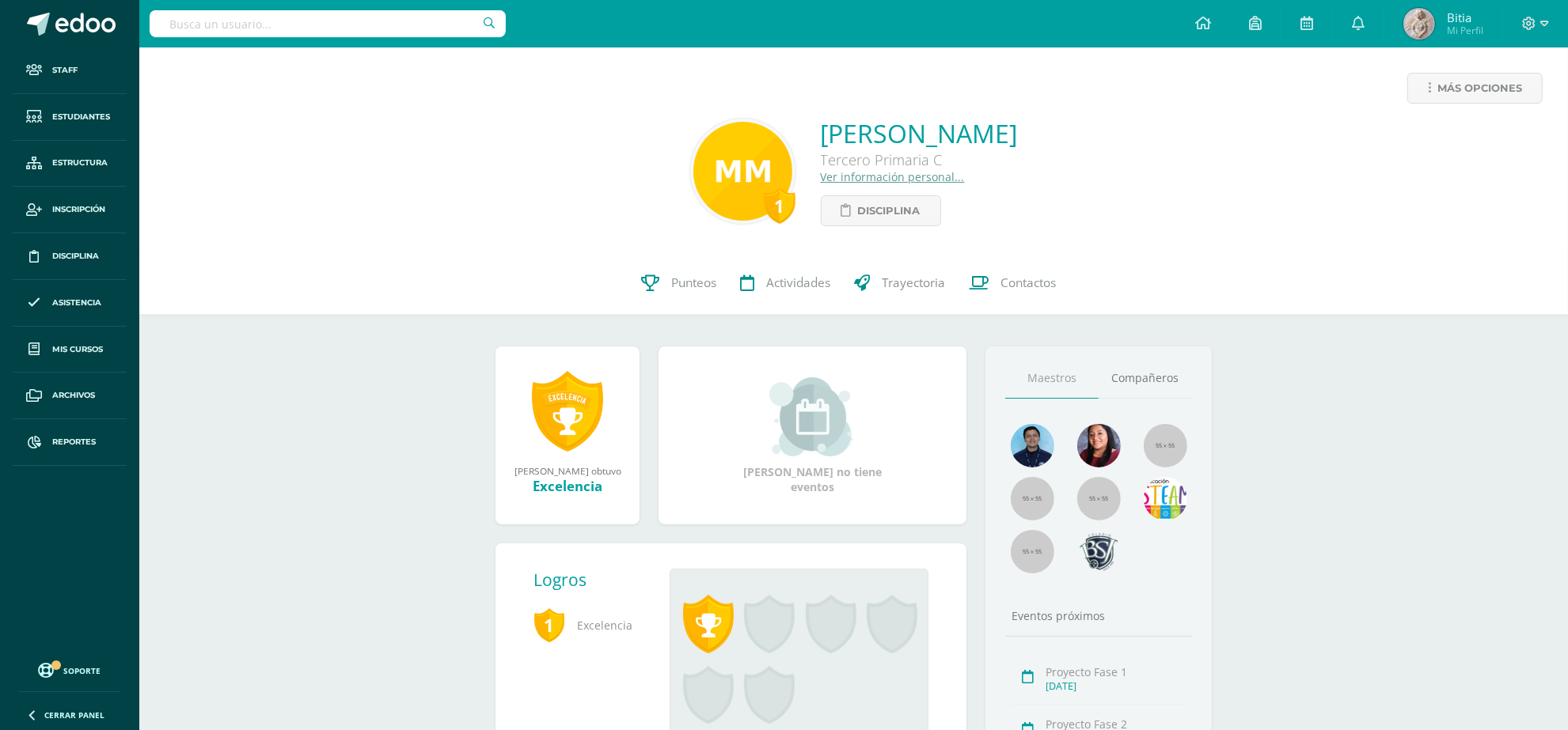
click at [821, 182] on link "Ver información personal..." at bounding box center [892, 177] width 144 height 15
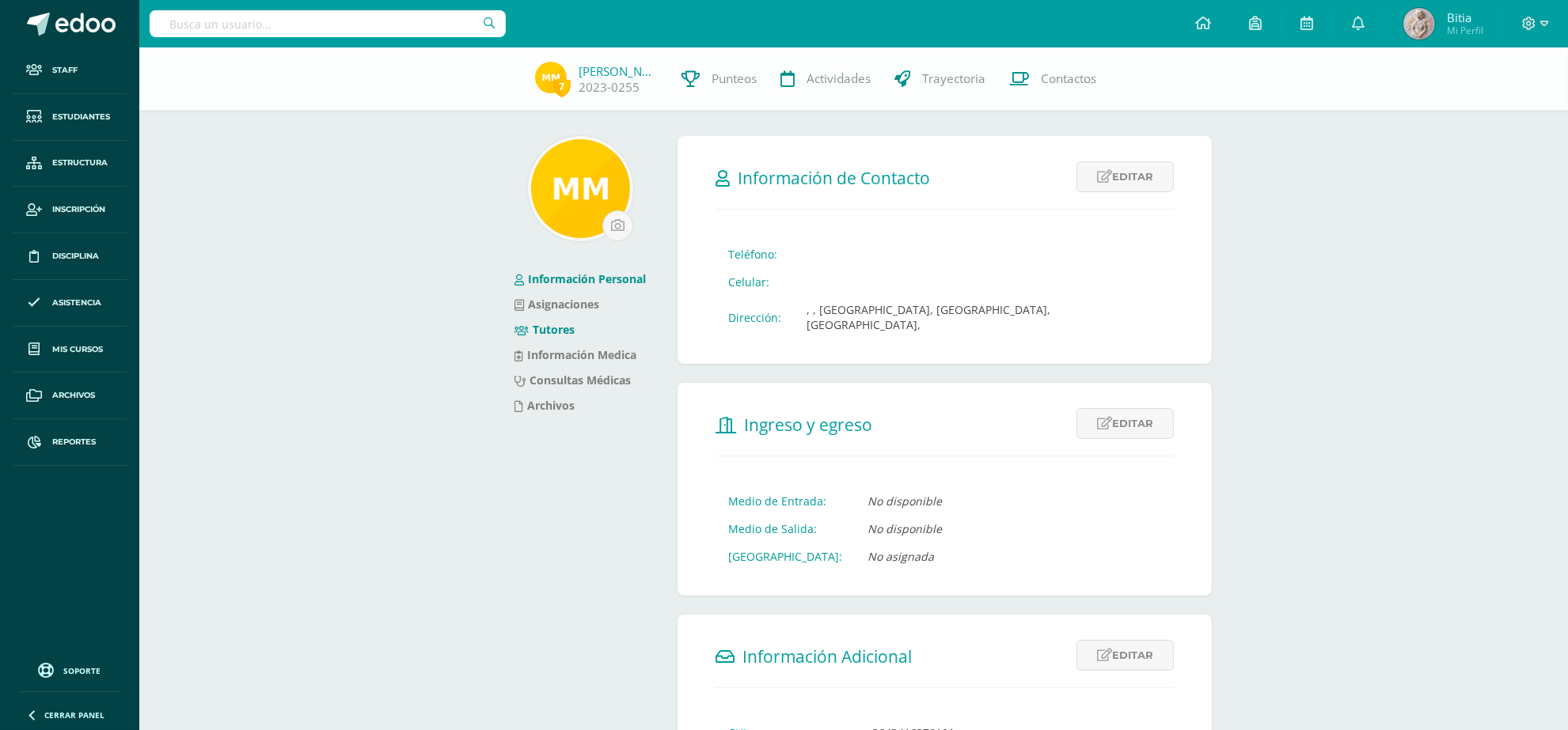
click at [544, 328] on link "Tutores" at bounding box center [545, 329] width 61 height 15
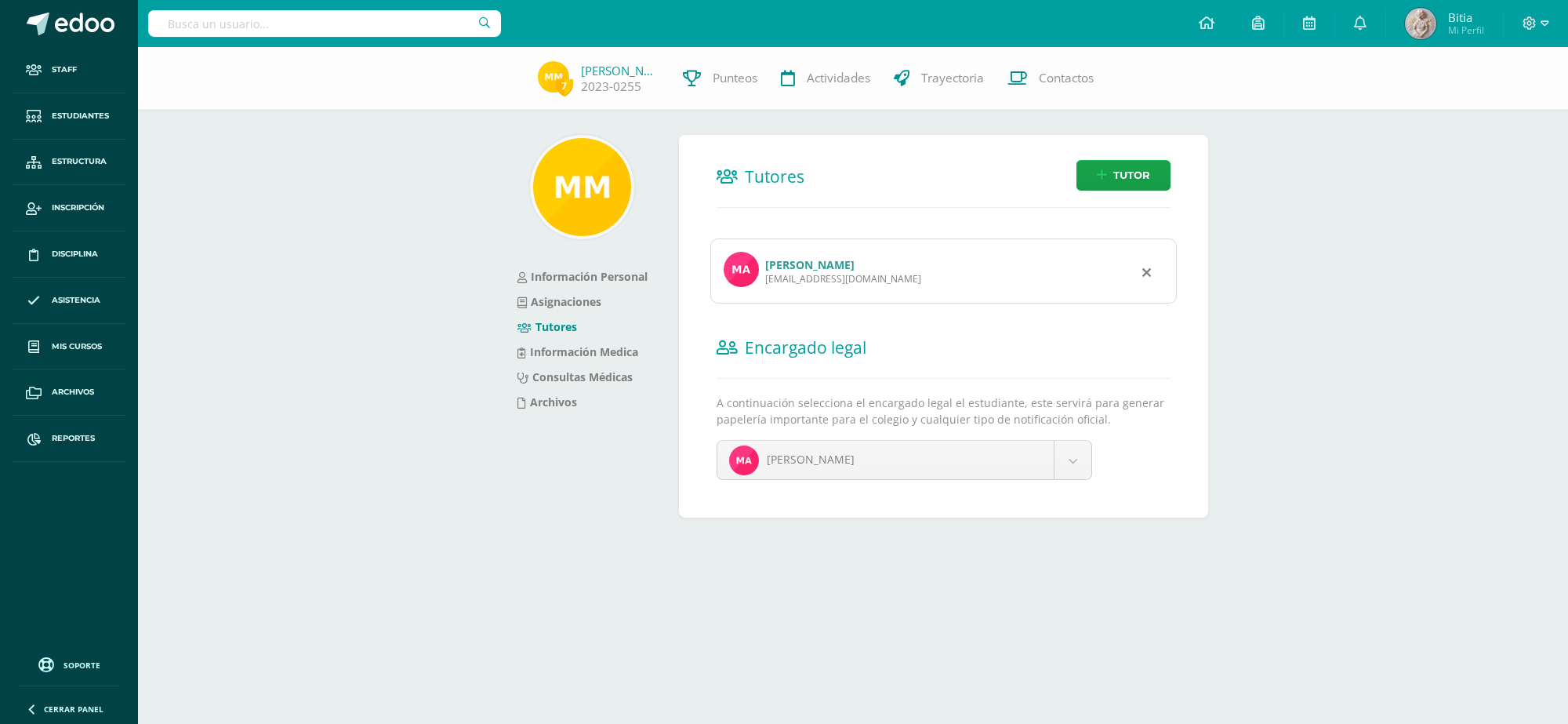
click at [794, 265] on link "[PERSON_NAME]" at bounding box center [810, 265] width 89 height 15
